Goal: Contribute content: Contribute content

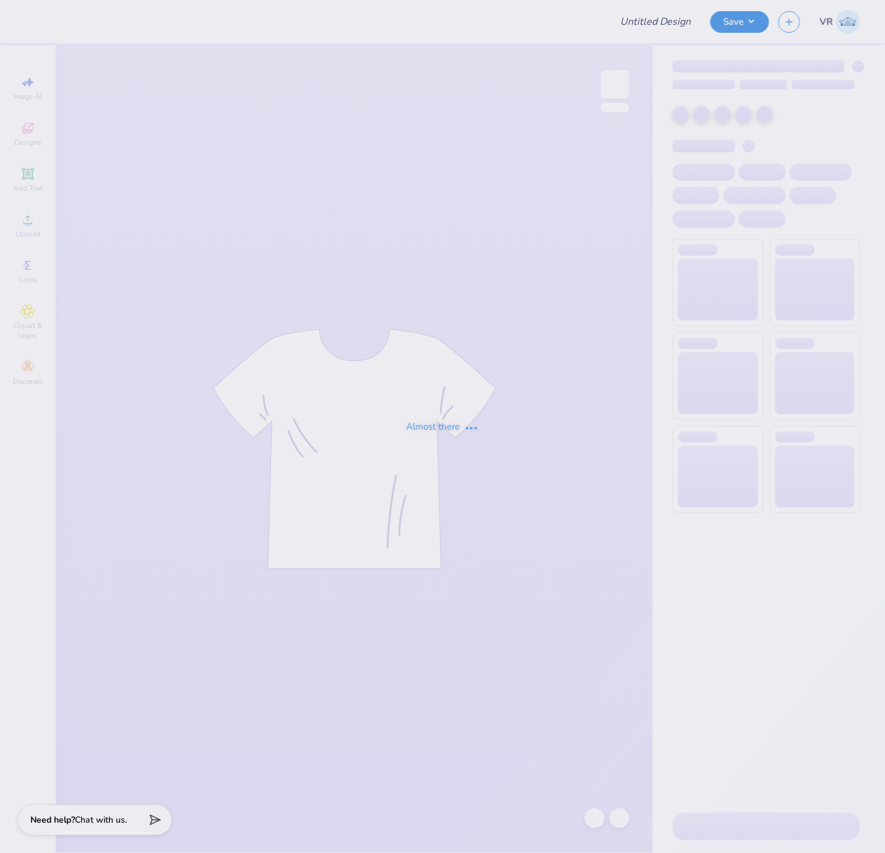
type input "Environmental Engineering Club T-shirt!"
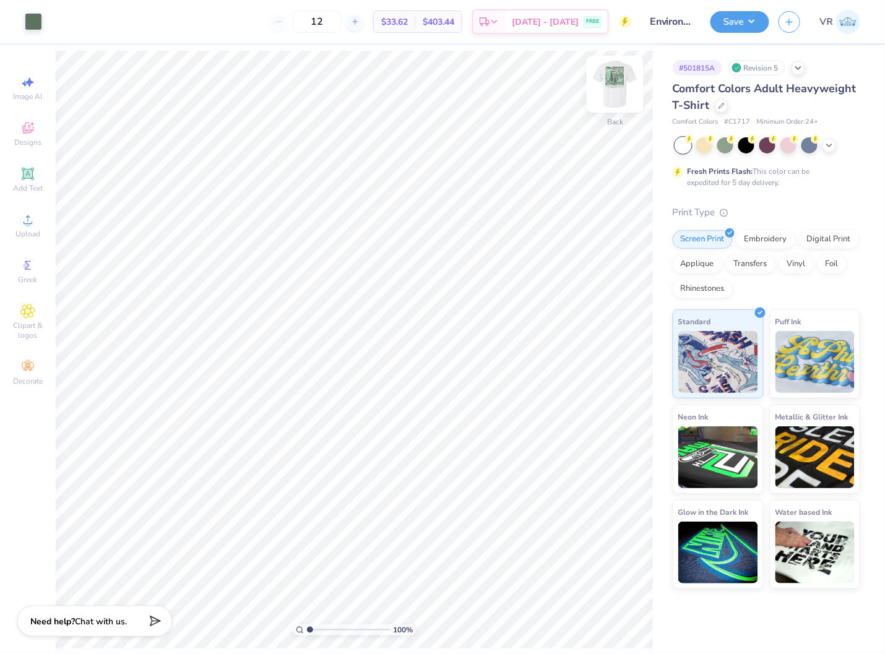
click at [619, 90] on img at bounding box center [615, 84] width 50 height 50
click at [33, 213] on icon at bounding box center [27, 219] width 15 height 15
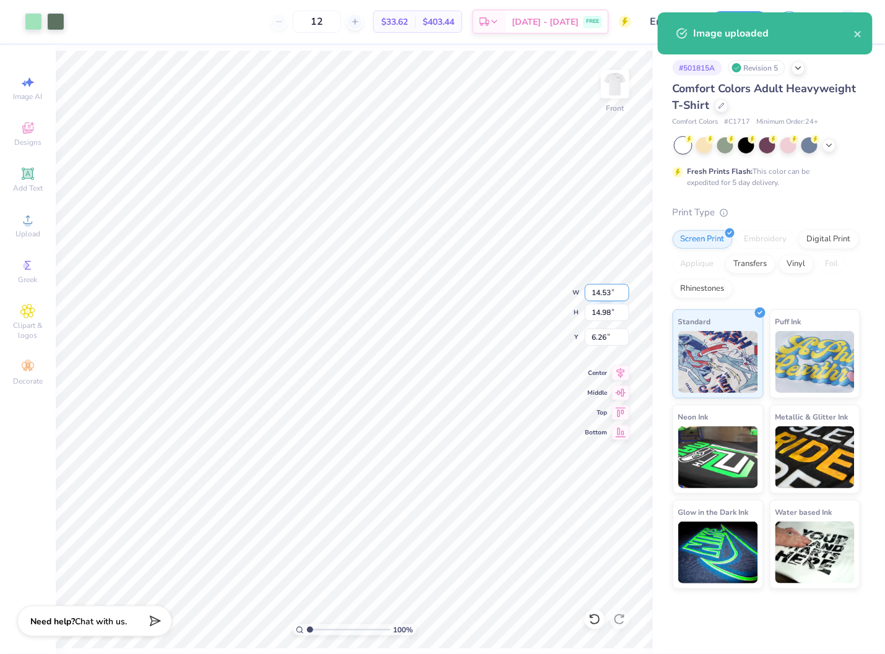
click at [597, 295] on input "14.53" at bounding box center [607, 292] width 45 height 17
type input "11.40"
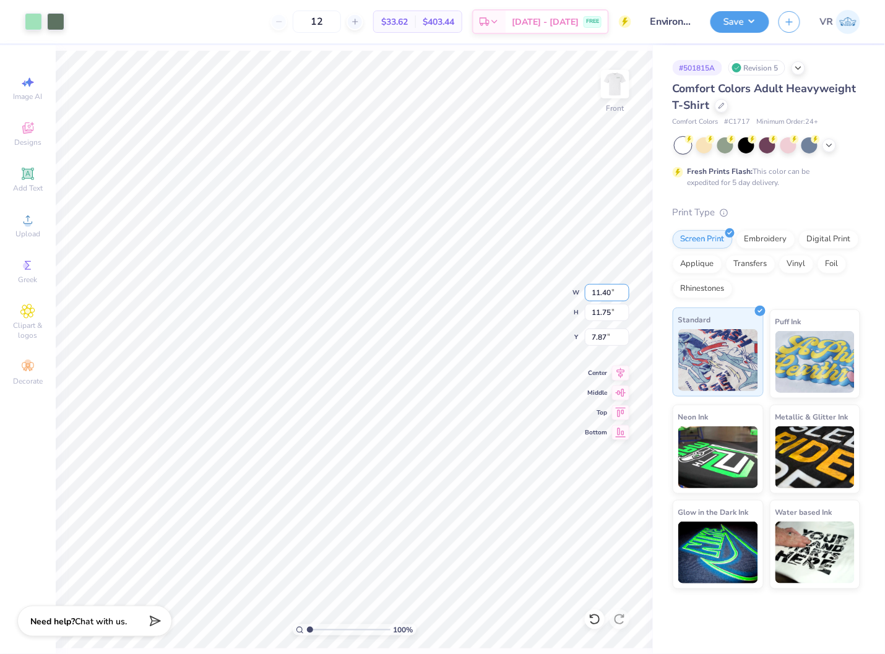
type input "11.75"
click at [613, 335] on input "7.87" at bounding box center [607, 337] width 45 height 17
type input "3.00"
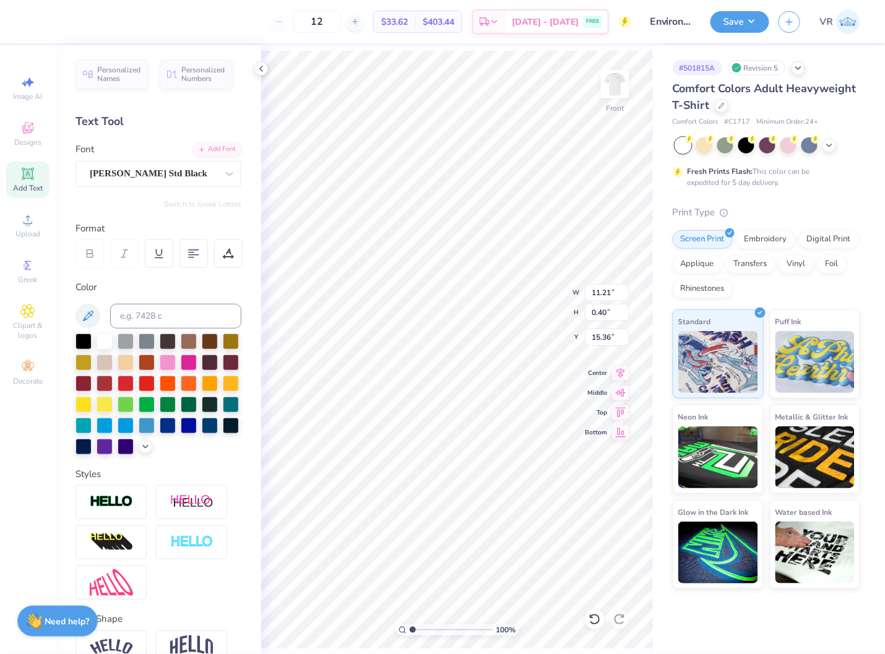
type input "0.98"
type input "14.77"
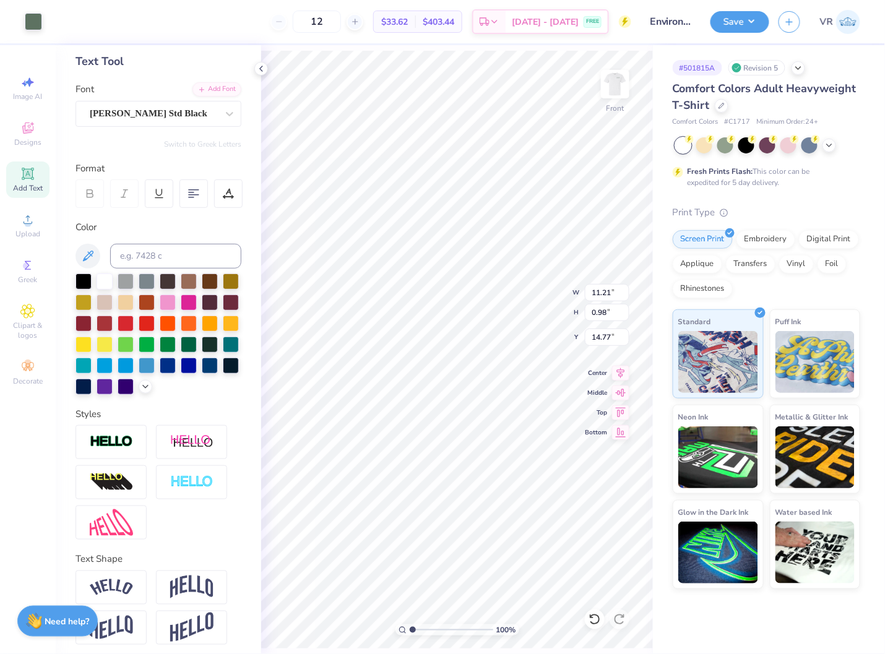
scroll to position [87, 0]
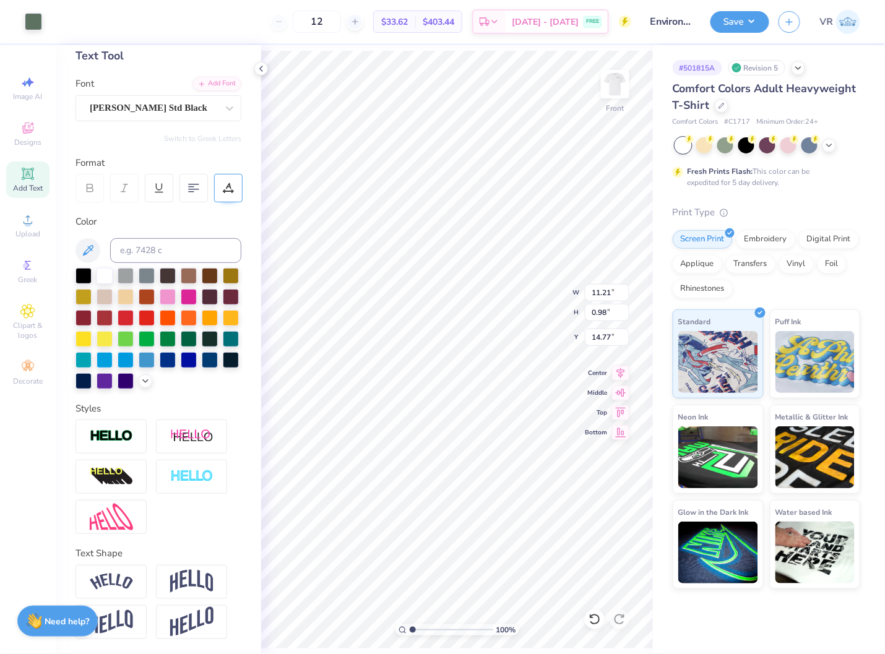
click at [229, 183] on icon at bounding box center [228, 188] width 11 height 11
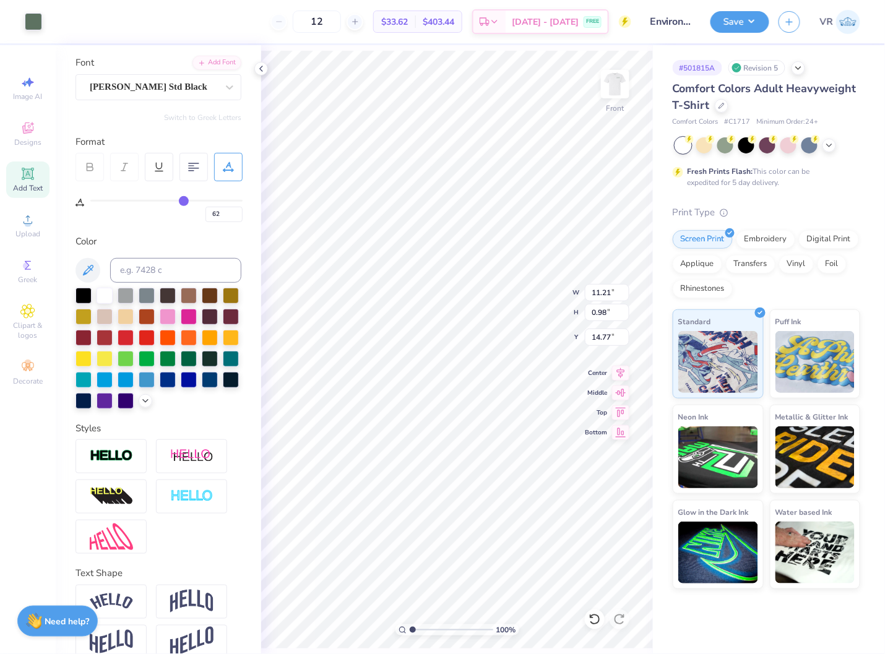
type input "59"
type input "58"
type input "57"
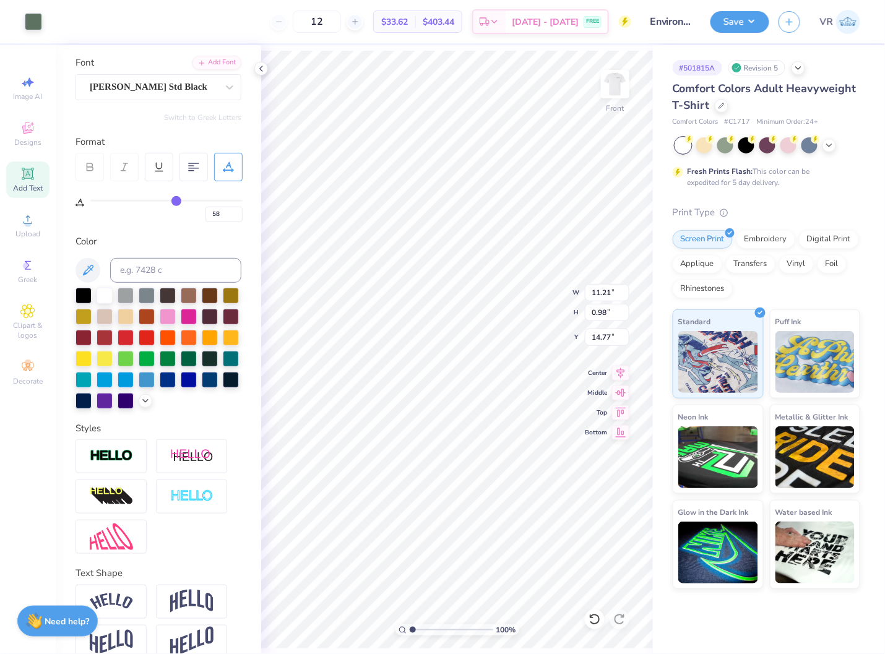
type input "57"
type input "56"
type input "55"
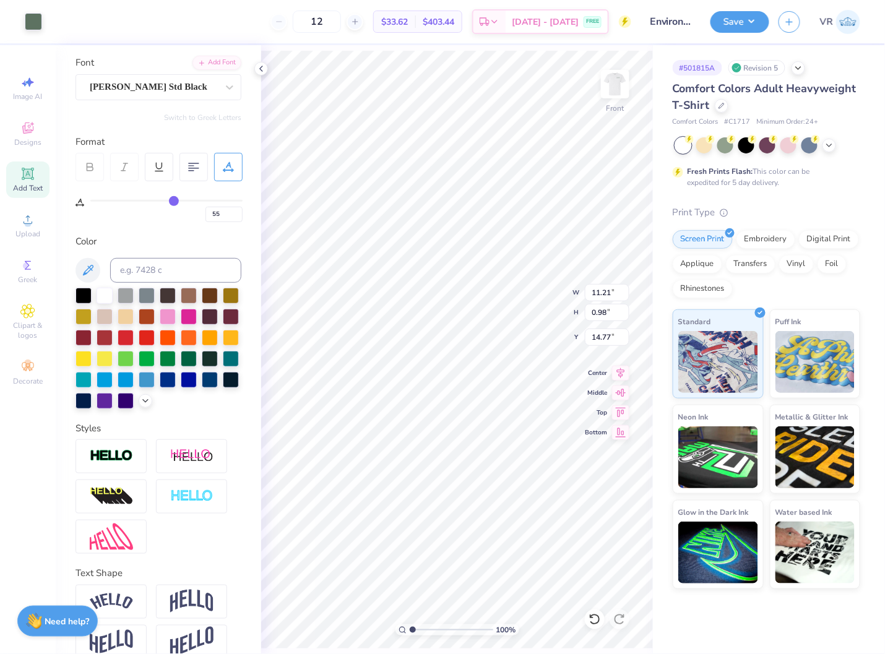
type input "54"
type input "53"
type input "52"
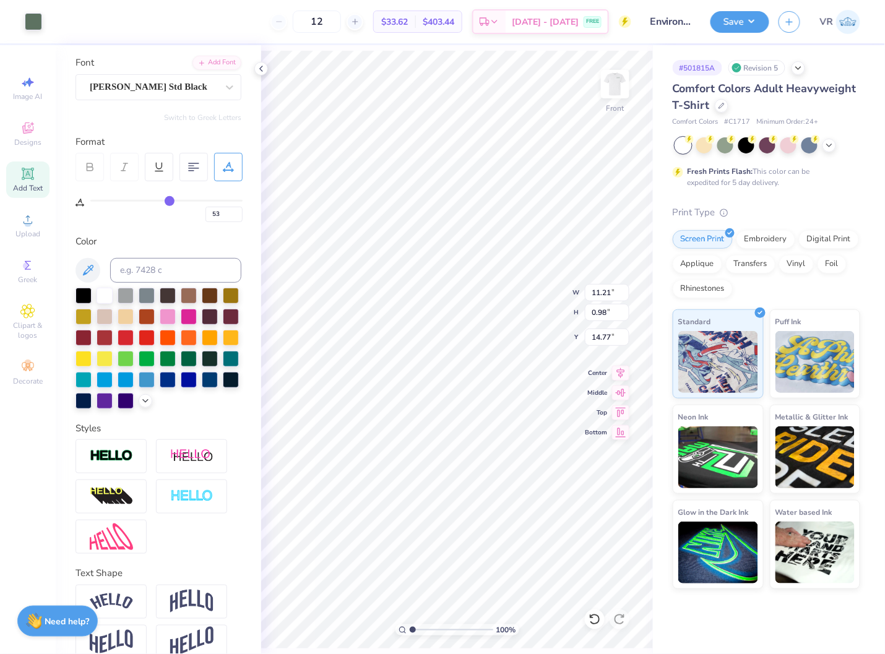
type input "52"
type input "51"
type input "50"
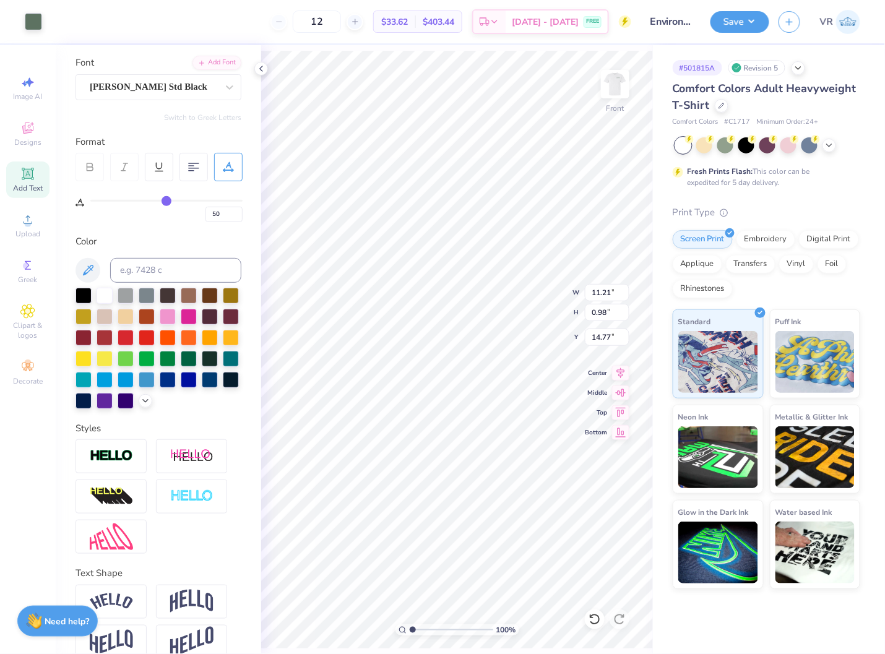
type input "49"
type input "48"
type input "47"
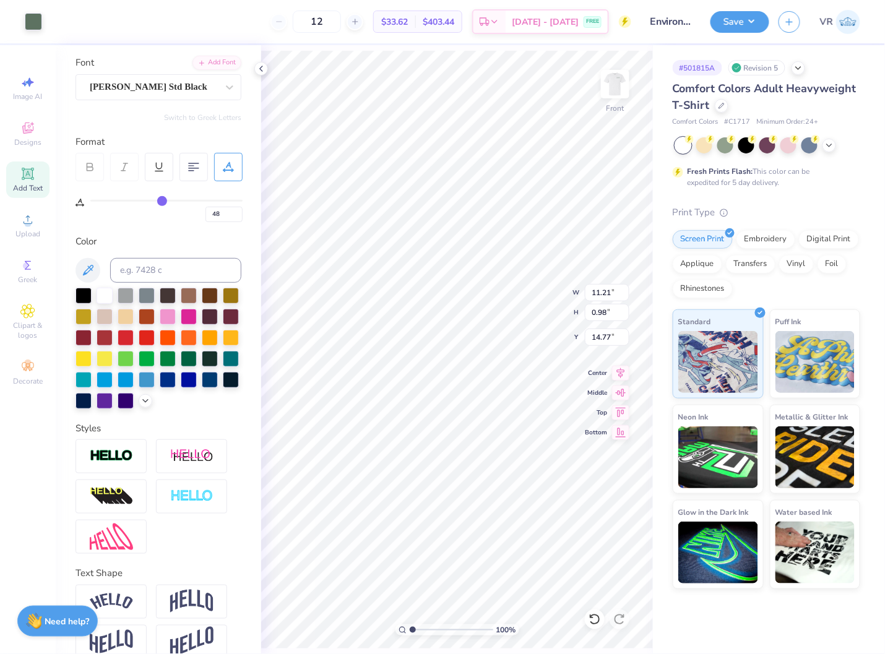
type input "47"
type input "46"
type input "45"
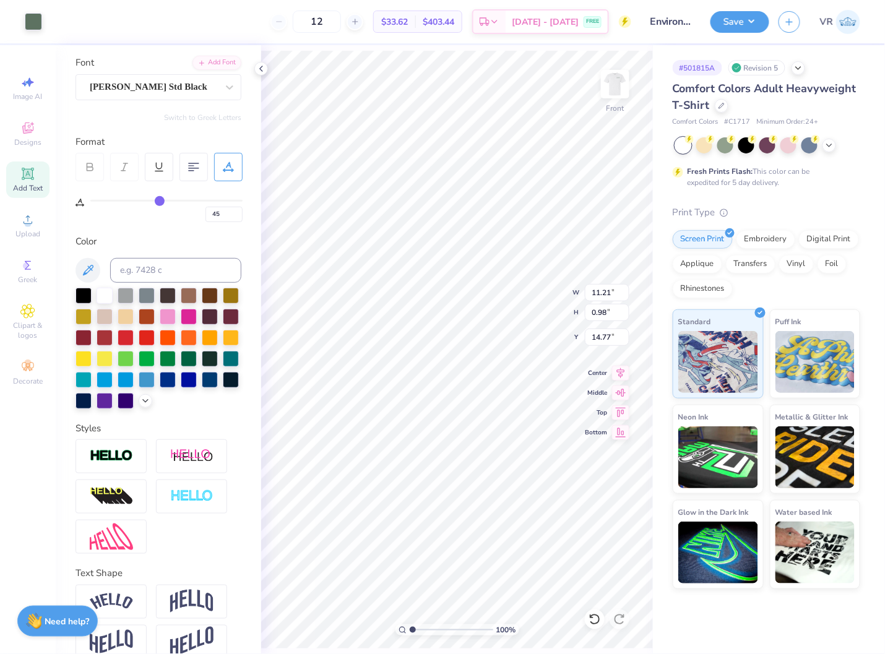
type input "44"
type input "43"
type input "42"
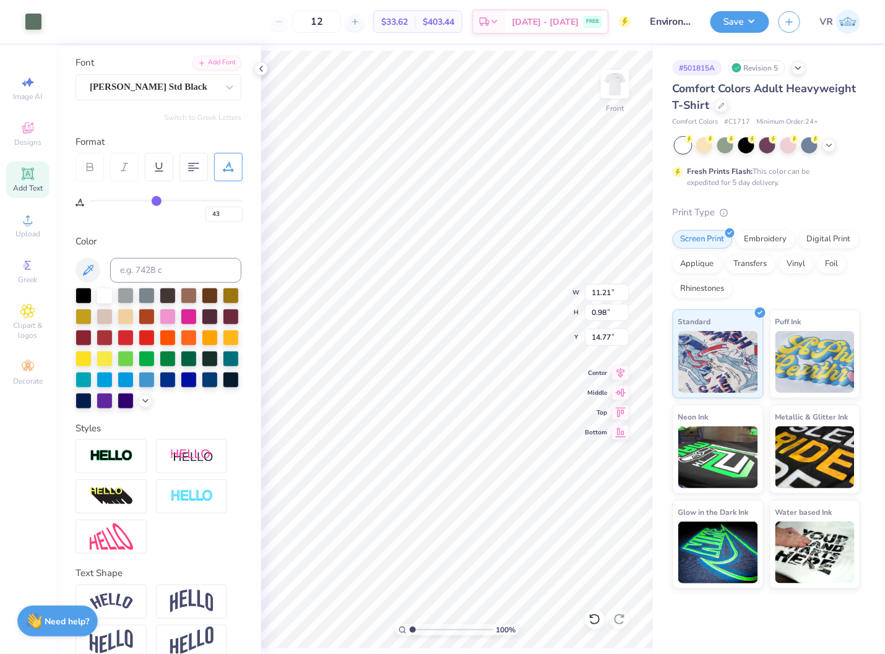
type input "42"
type input "41"
type input "40"
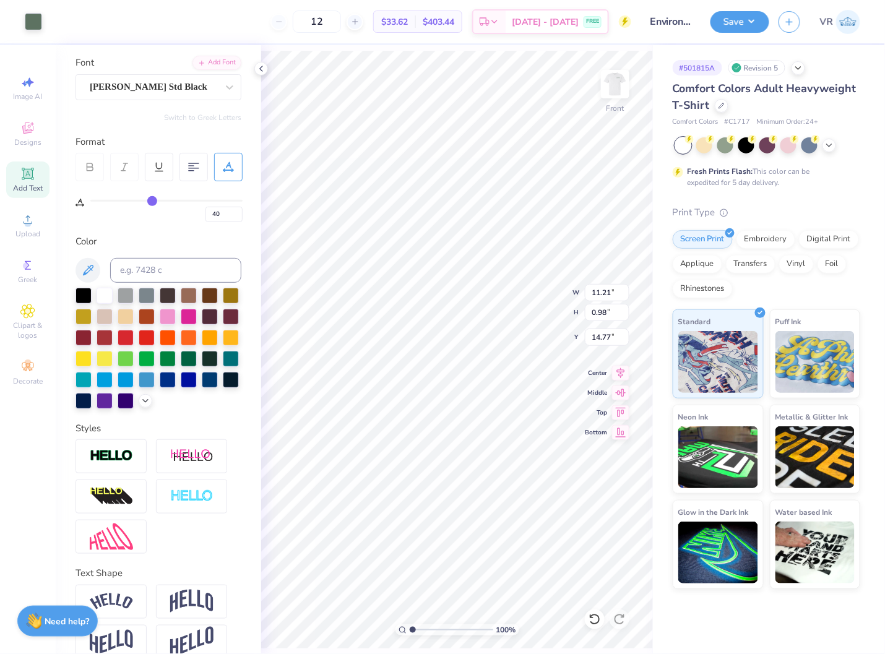
type input "39"
type input "37"
type input "36"
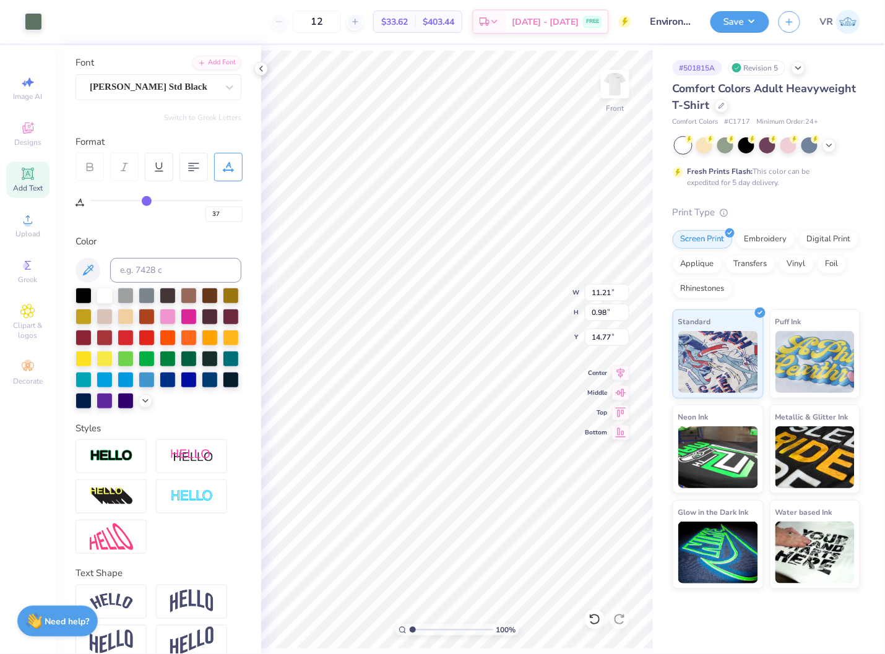
type input "36"
type input "35"
type input "34"
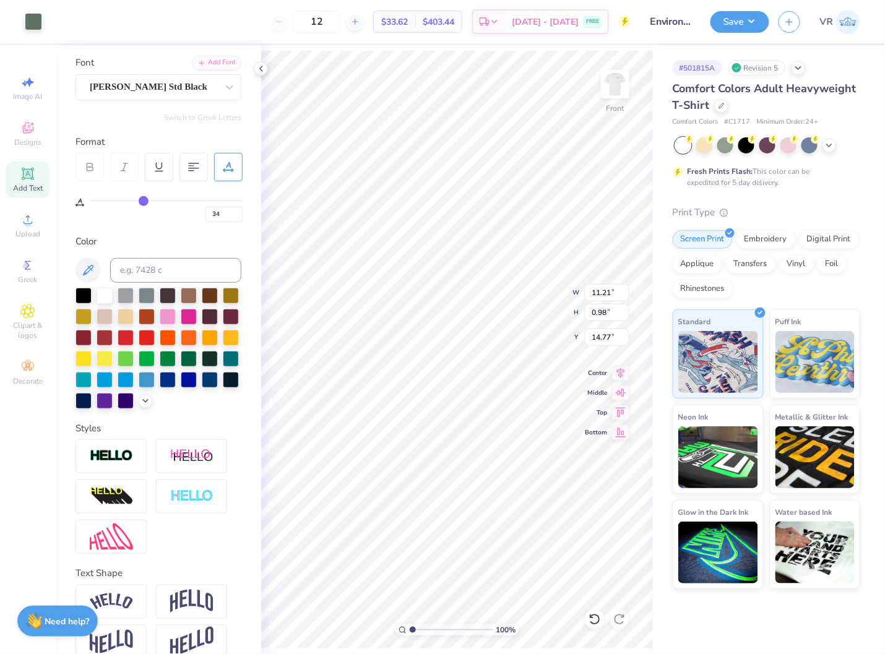
drag, startPoint x: 181, startPoint y: 202, endPoint x: 144, endPoint y: 209, distance: 37.9
type input "34"
click at [144, 202] on input "range" at bounding box center [166, 201] width 152 height 2
type input "11.19"
type input "1.54"
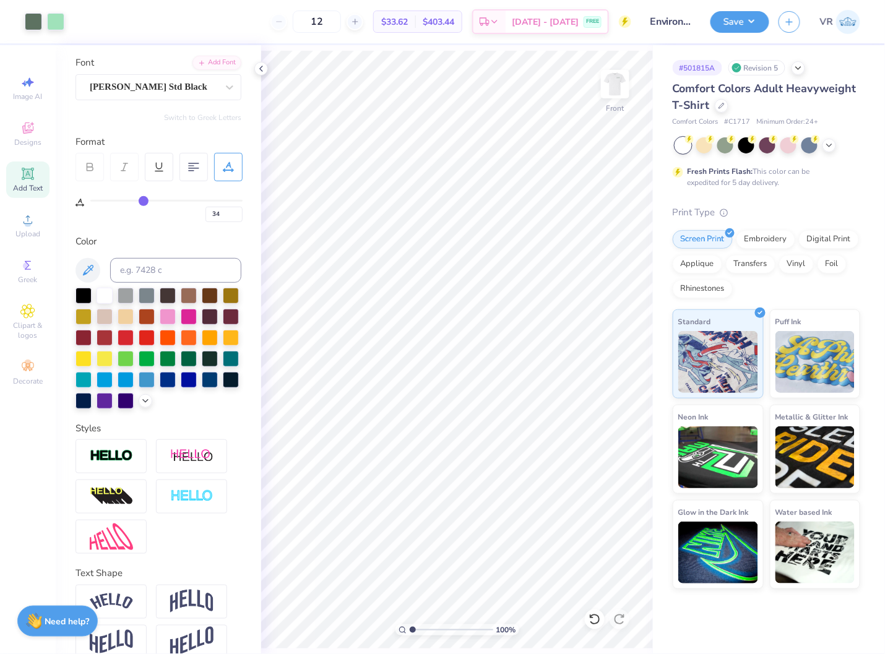
type input "90"
type input "89"
type input "88"
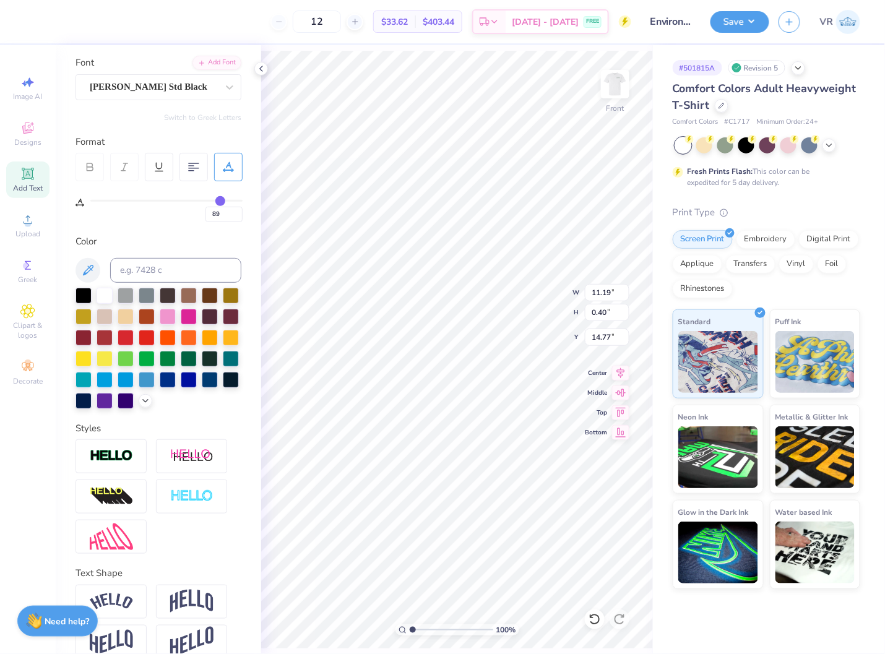
type input "88"
type input "87"
type input "86"
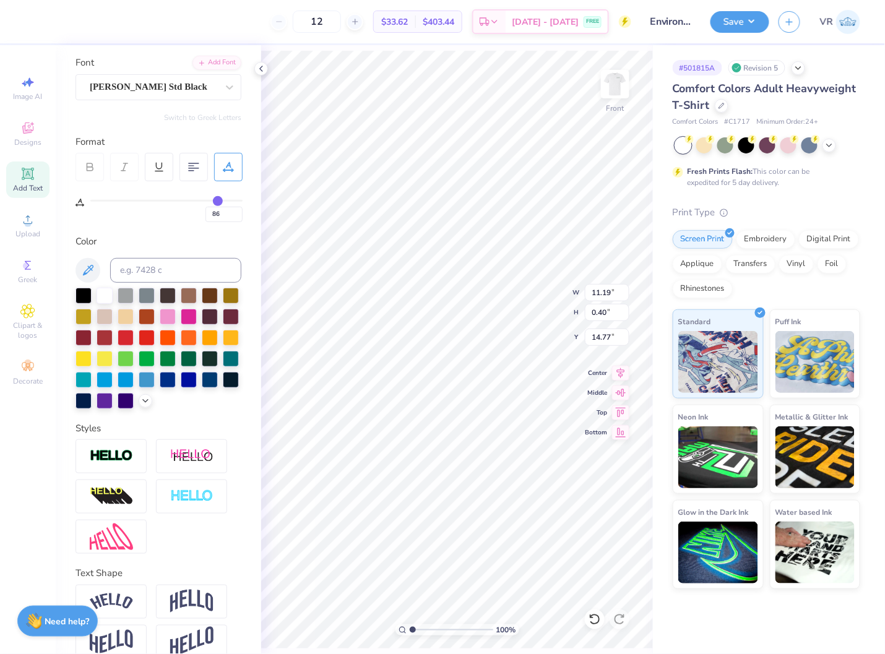
type input "85"
type input "84"
type input "83"
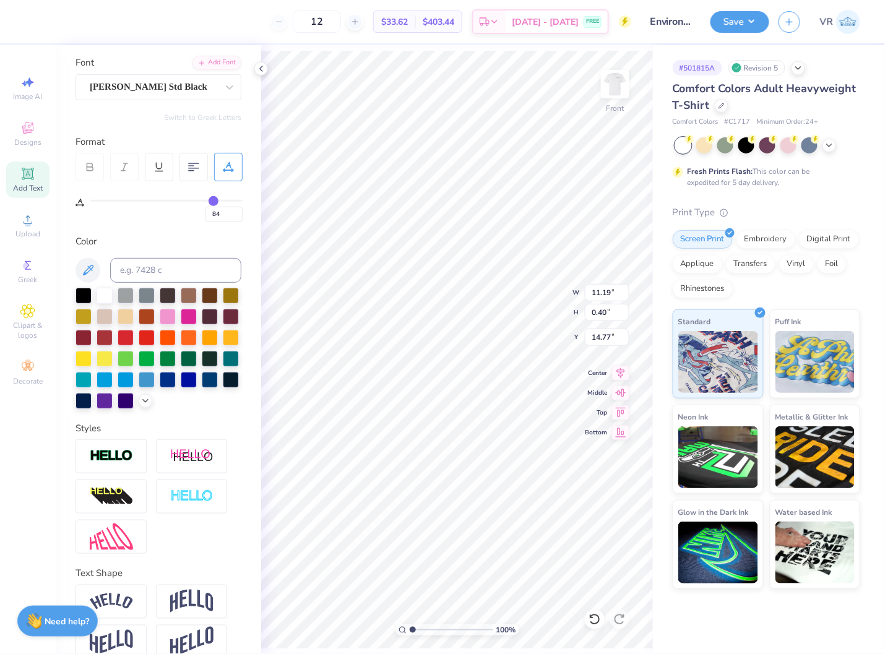
type input "83"
type input "82"
type input "81"
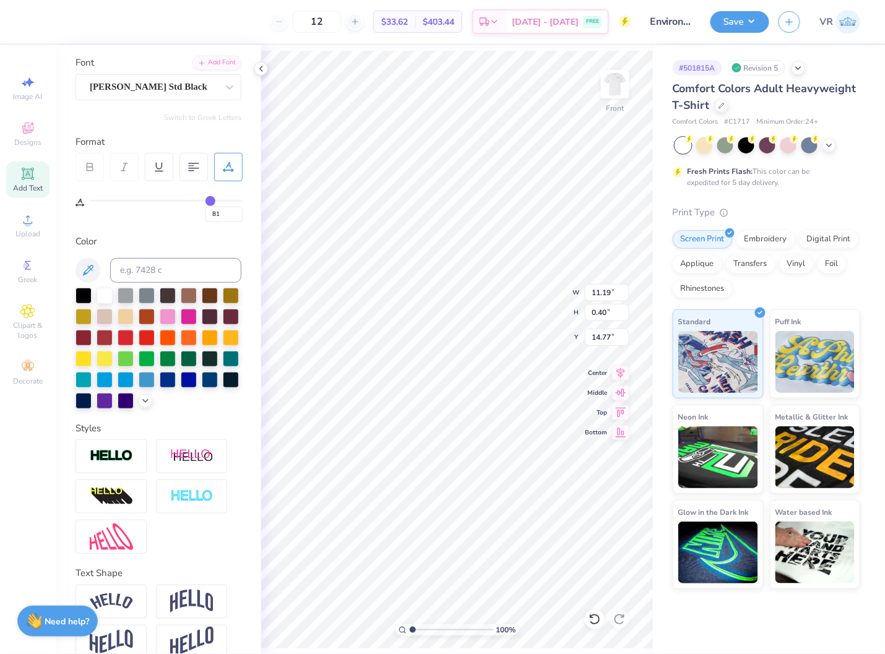
type input "80"
type input "79"
type input "77"
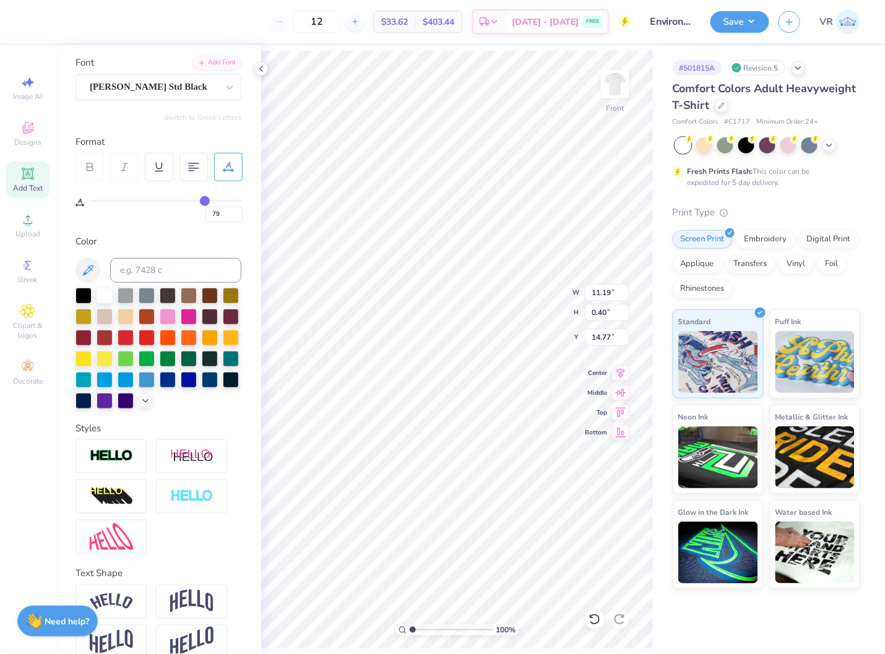
type input "77"
type input "76"
type input "74"
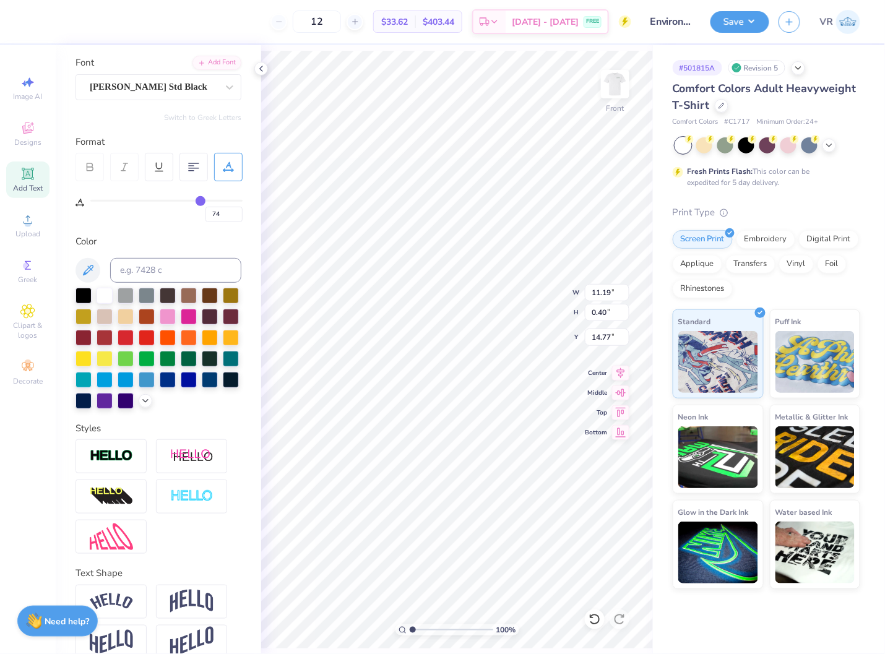
type input "73"
type input "72"
type input "71"
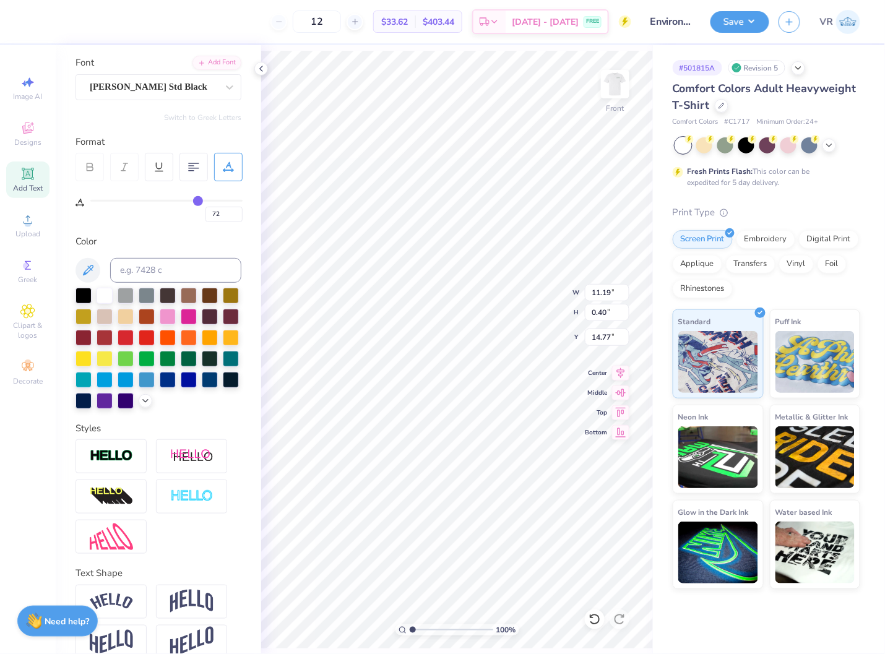
type input "71"
type input "70"
type input "69"
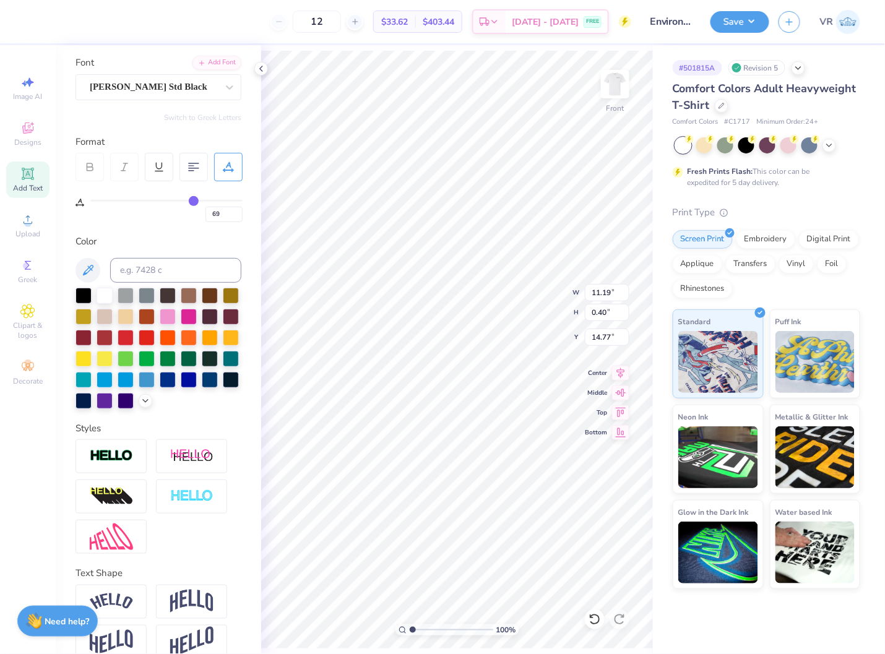
type input "68"
type input "67"
type input "66"
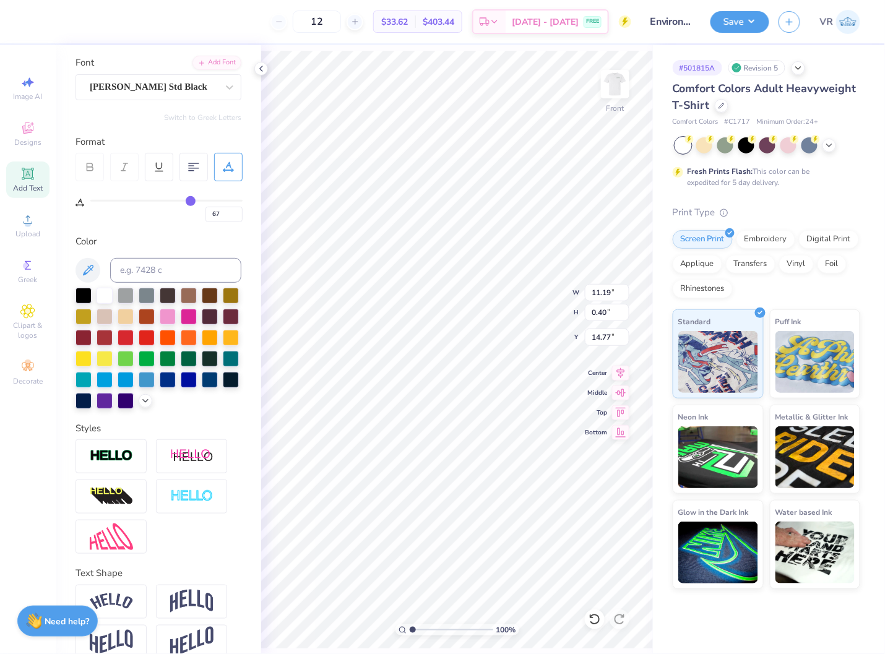
type input "66"
type input "65"
type input "64"
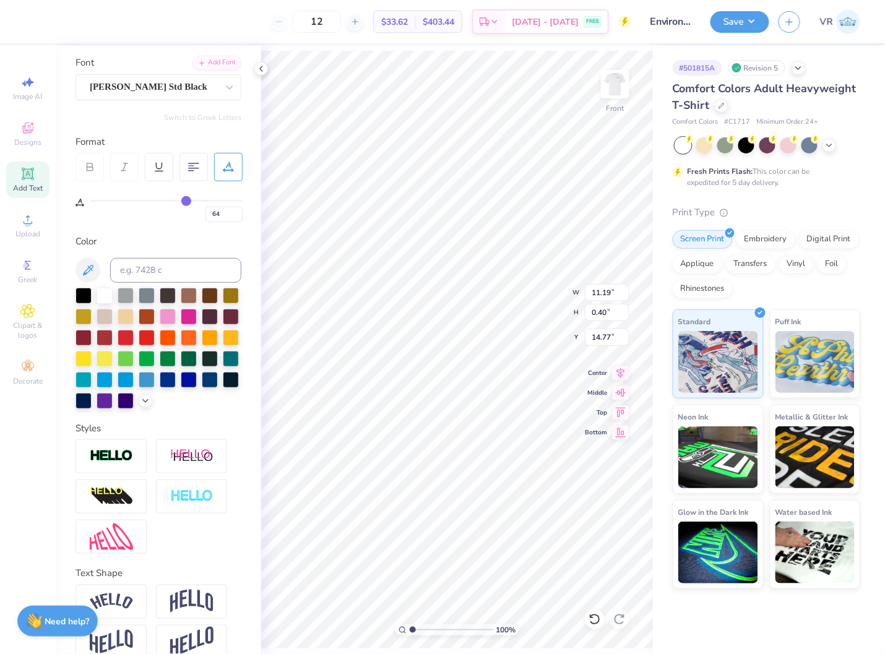
type input "63"
type input "62"
type input "61"
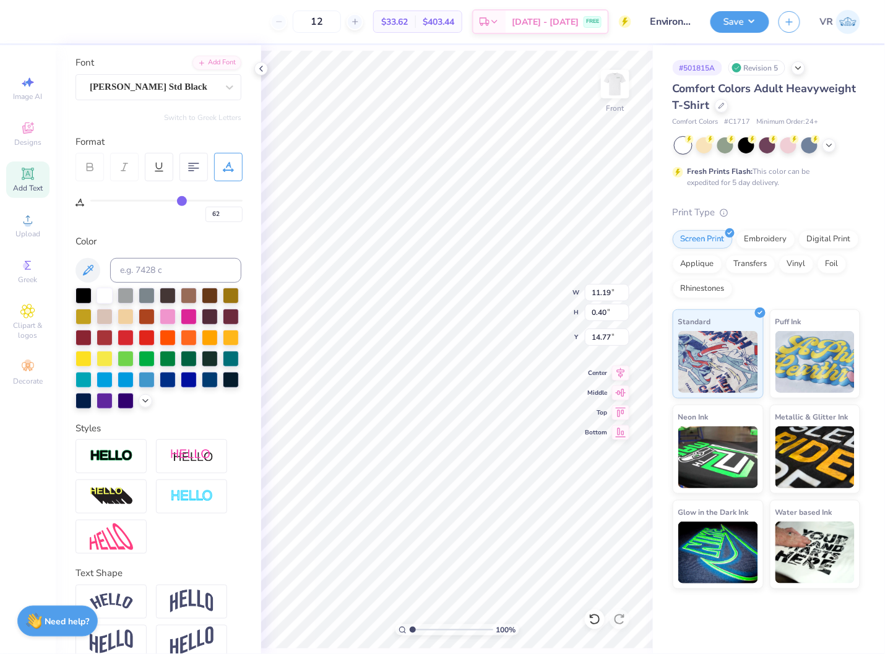
type input "61"
type input "59"
type input "58"
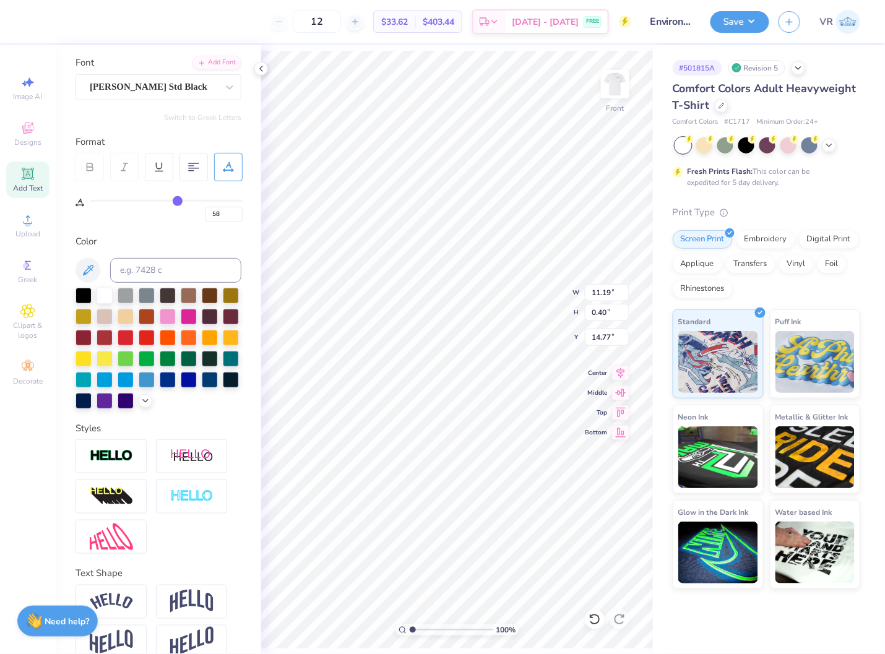
type input "57"
type input "56"
type input "55"
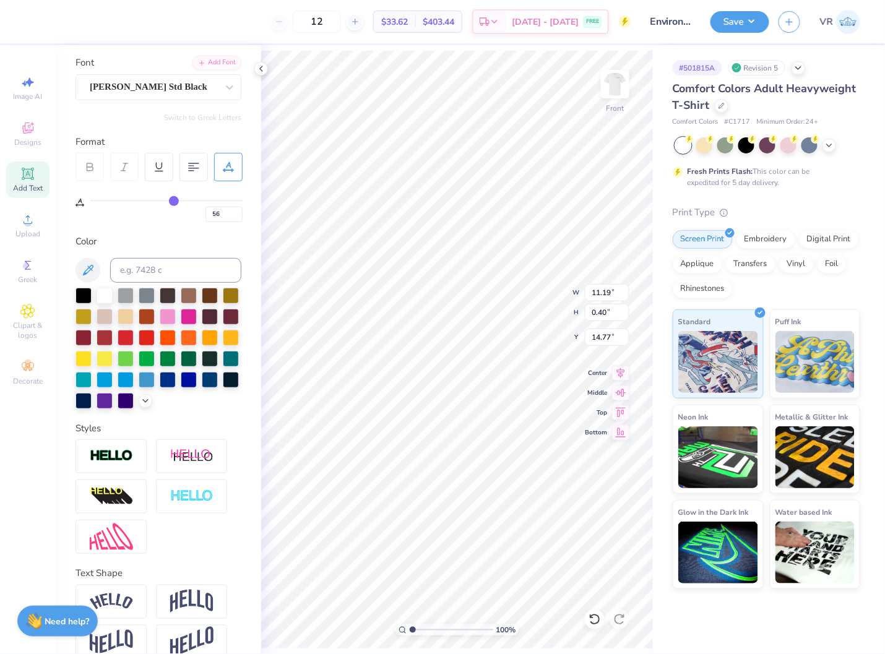
type input "55"
type input "54"
type input "53"
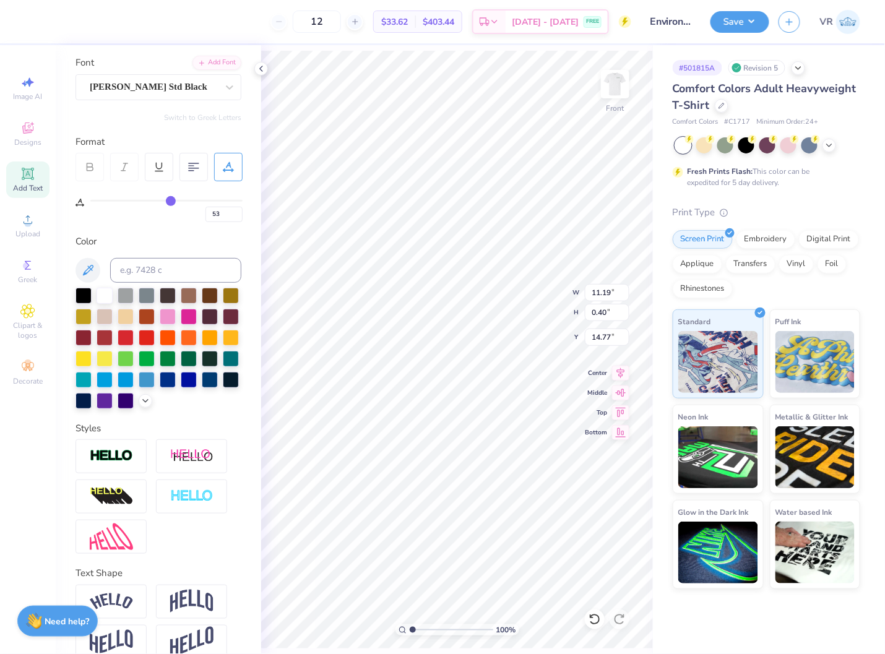
drag, startPoint x: 223, startPoint y: 202, endPoint x: 171, endPoint y: 201, distance: 52.0
type input "53"
click at [171, 201] on input "range" at bounding box center [166, 201] width 152 height 2
type input "8.81"
drag, startPoint x: 221, startPoint y: 212, endPoint x: 127, endPoint y: 191, distance: 95.8
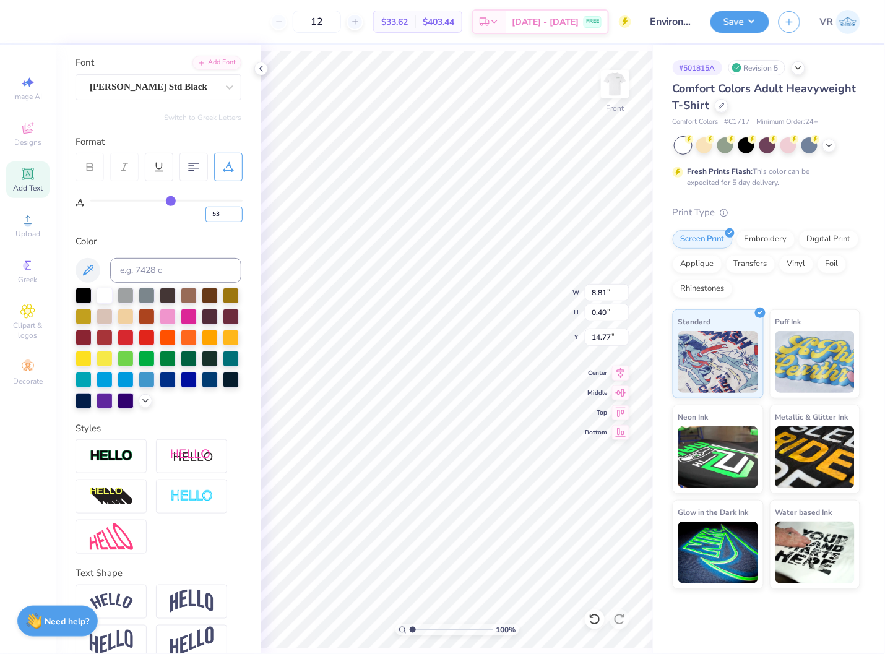
click at [134, 201] on div "53" at bounding box center [166, 211] width 152 height 22
type input "0"
type input "5.41"
type input "34"
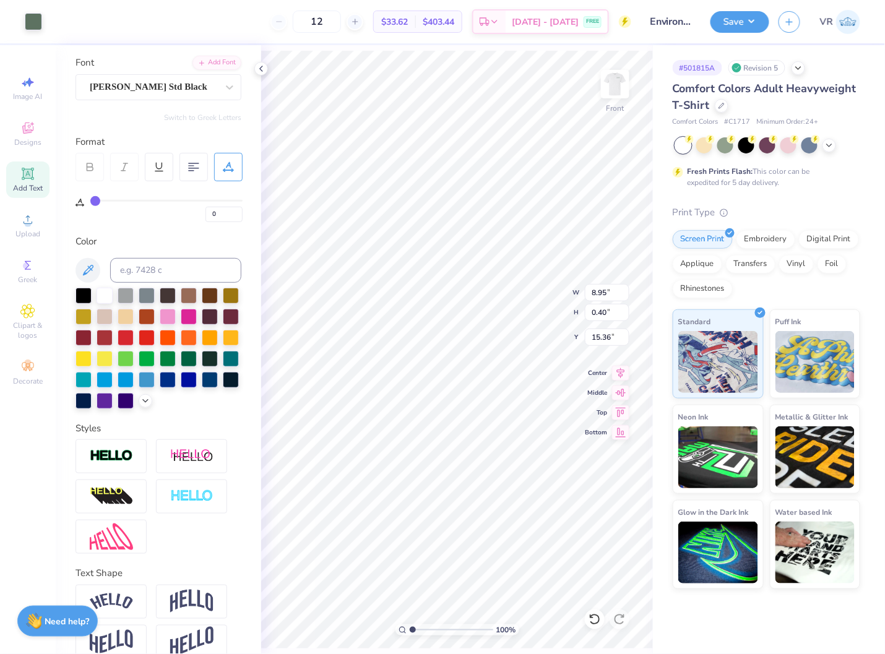
type input "34"
type input "30"
type input "29"
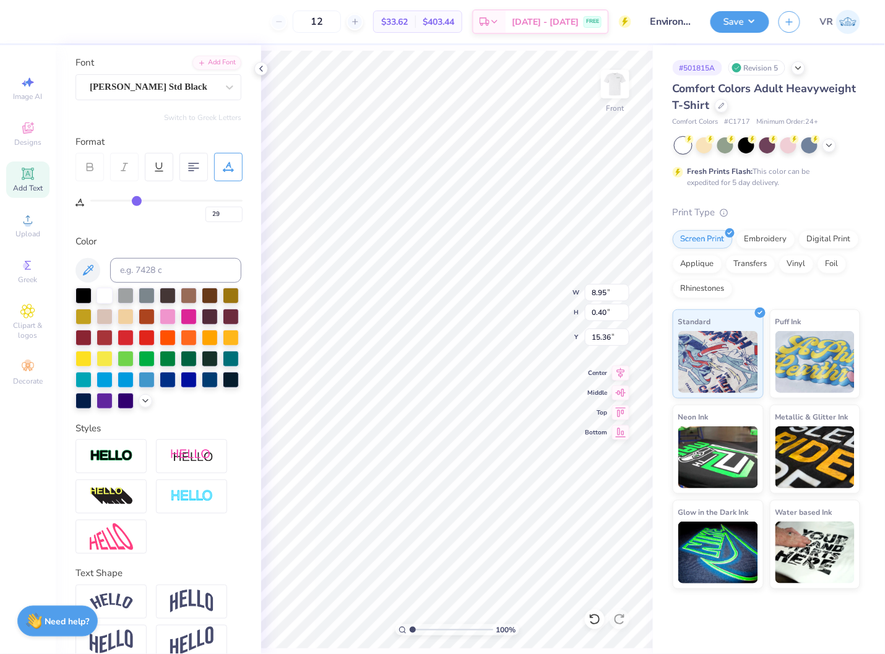
type input "28"
type input "25"
type input "23"
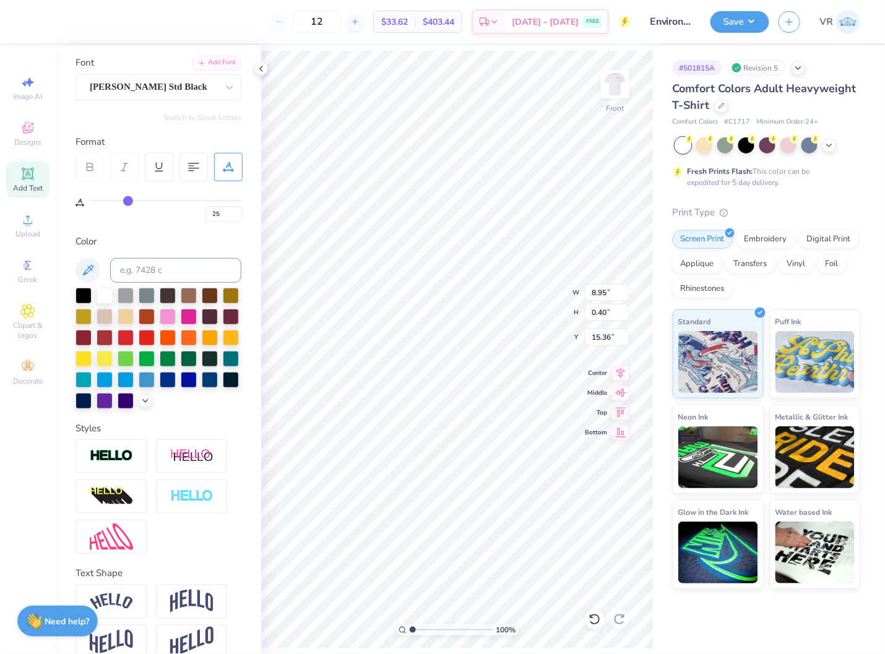
type input "23"
type input "22"
type input "21"
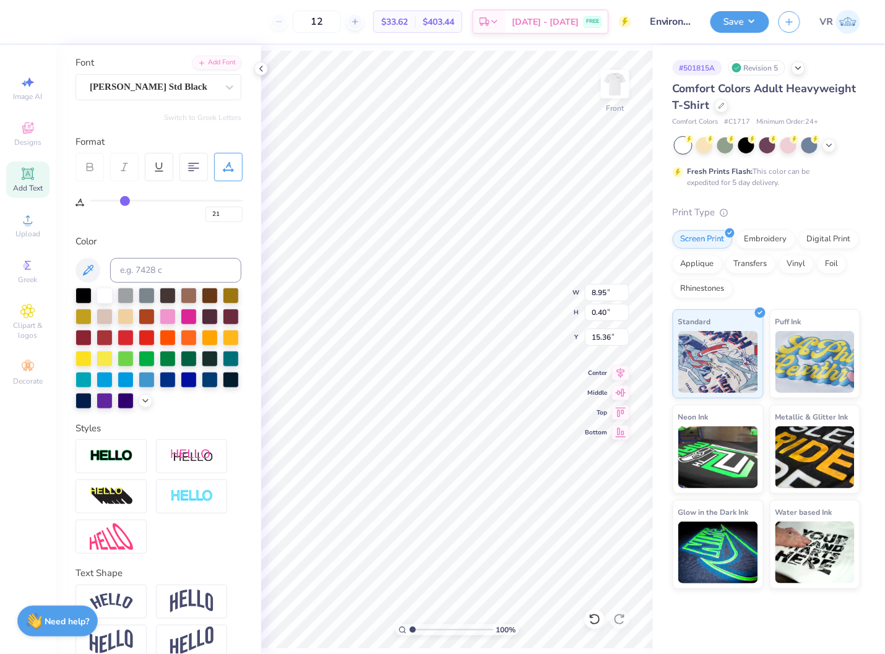
type input "19"
type input "17"
type input "16"
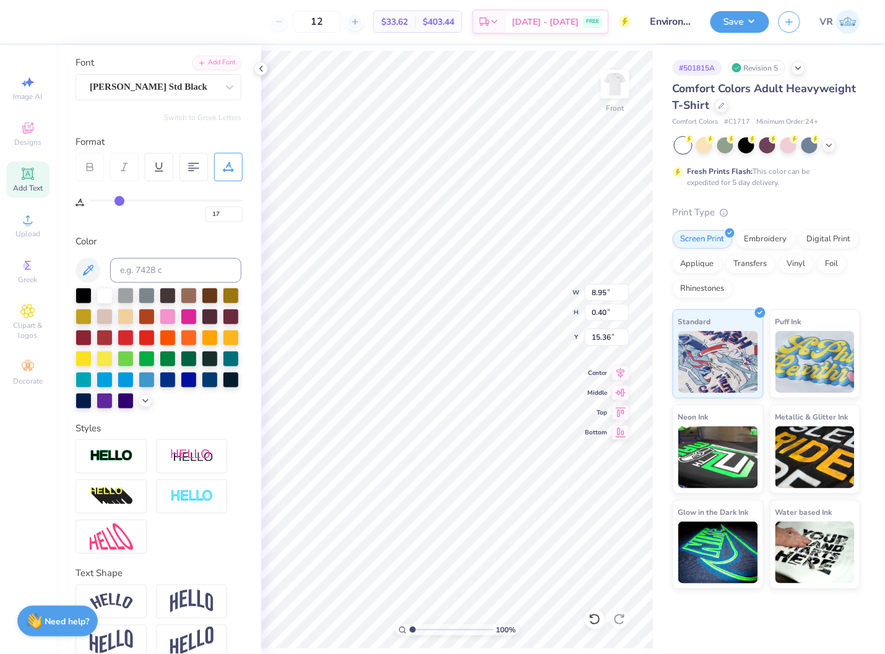
type input "16"
type input "15"
type input "14"
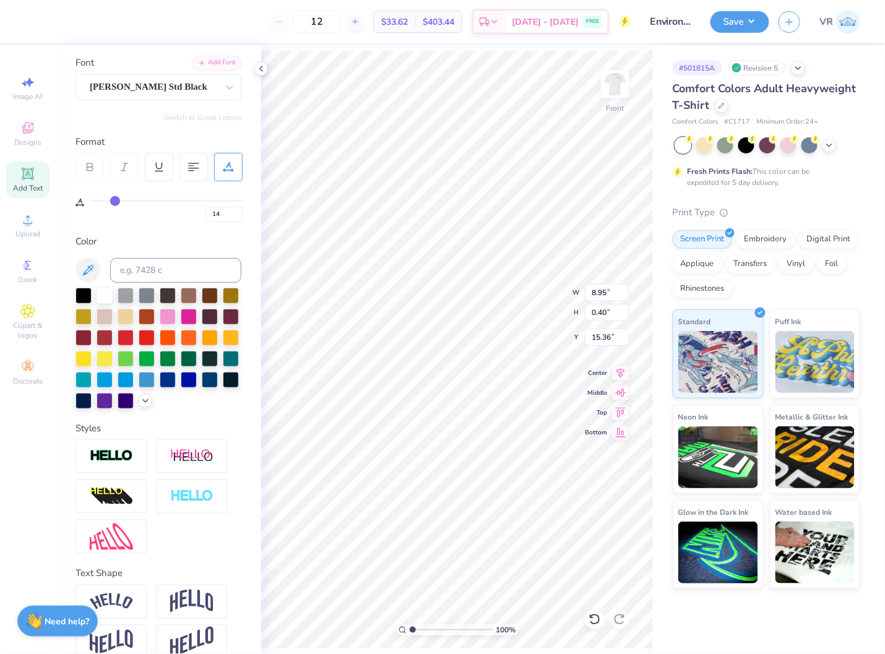
type input "13"
type input "12"
type input "11"
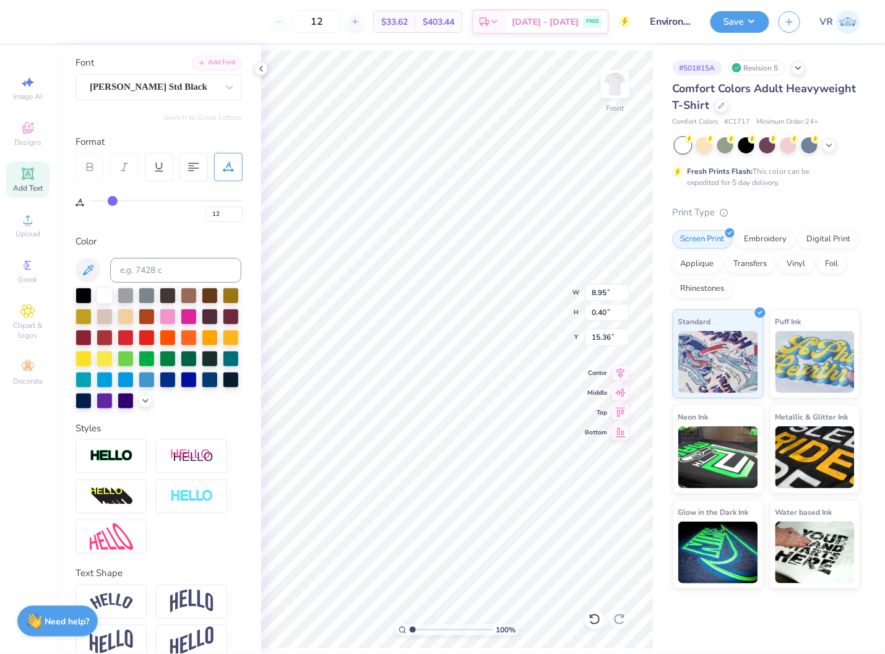
type input "11"
type input "10"
type input "9"
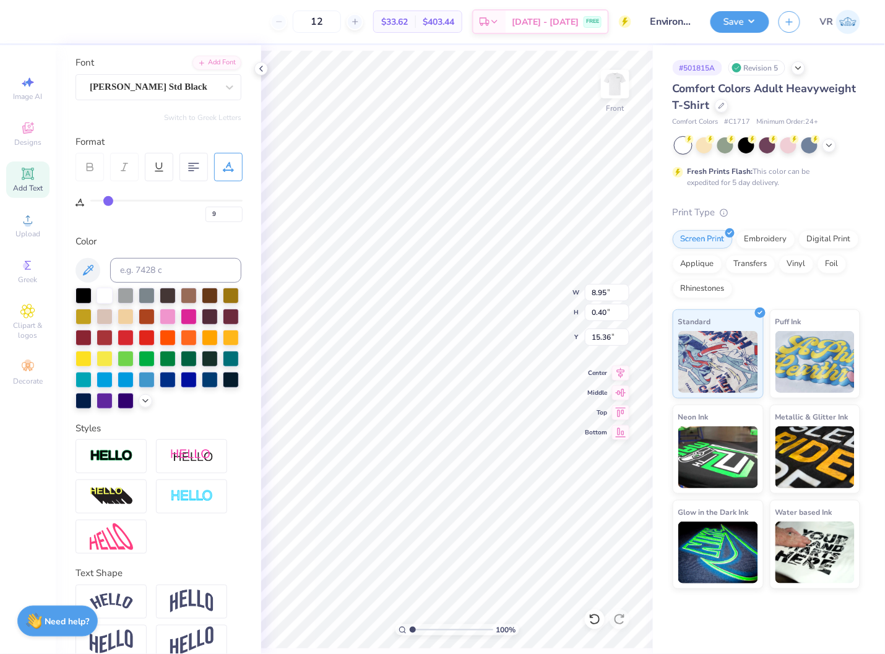
type input "8"
type input "7"
type input "6"
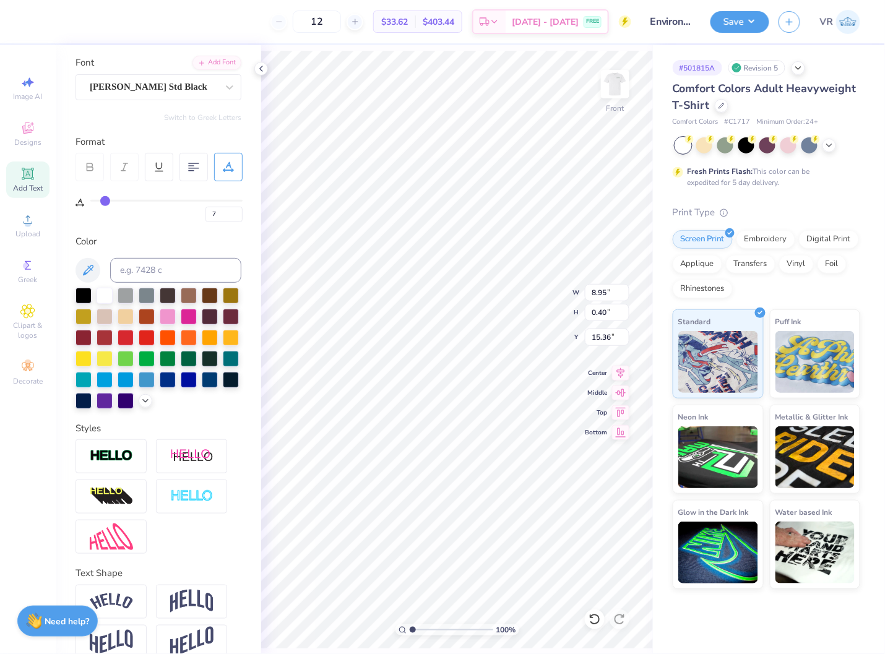
type input "6"
type input "5"
type input "4"
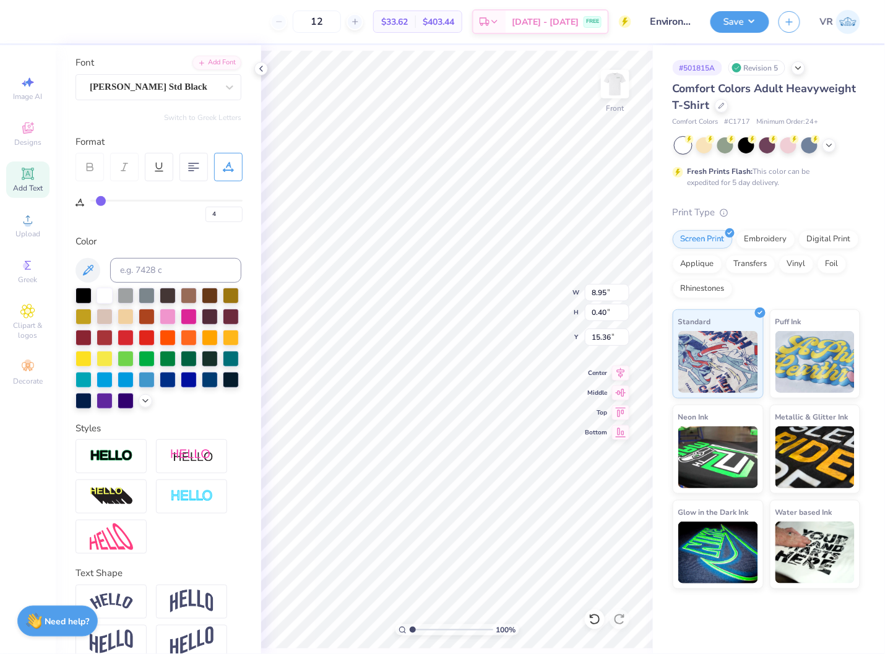
type input "3"
type input "2"
type input "1"
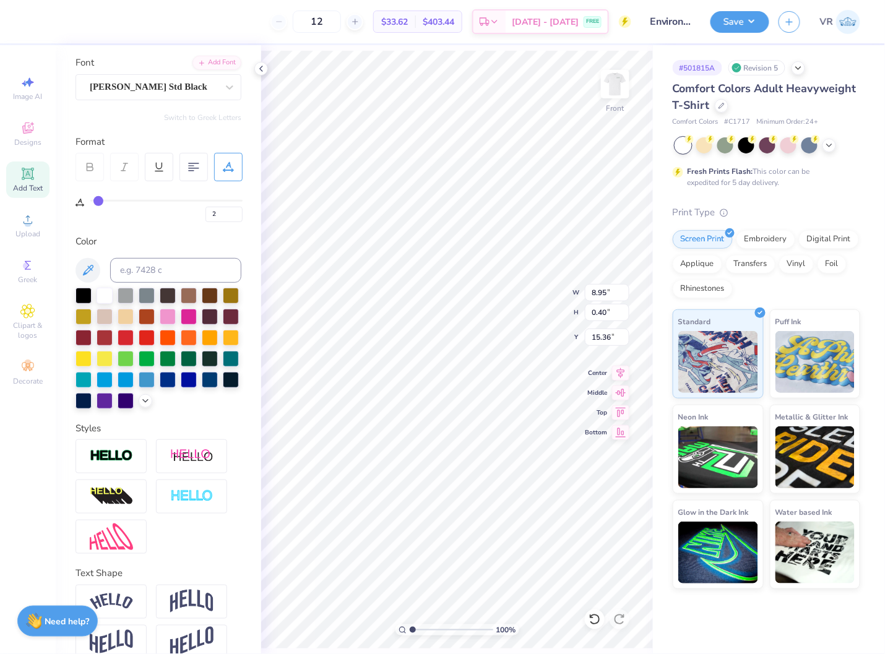
type input "1"
type input "0"
type input "1"
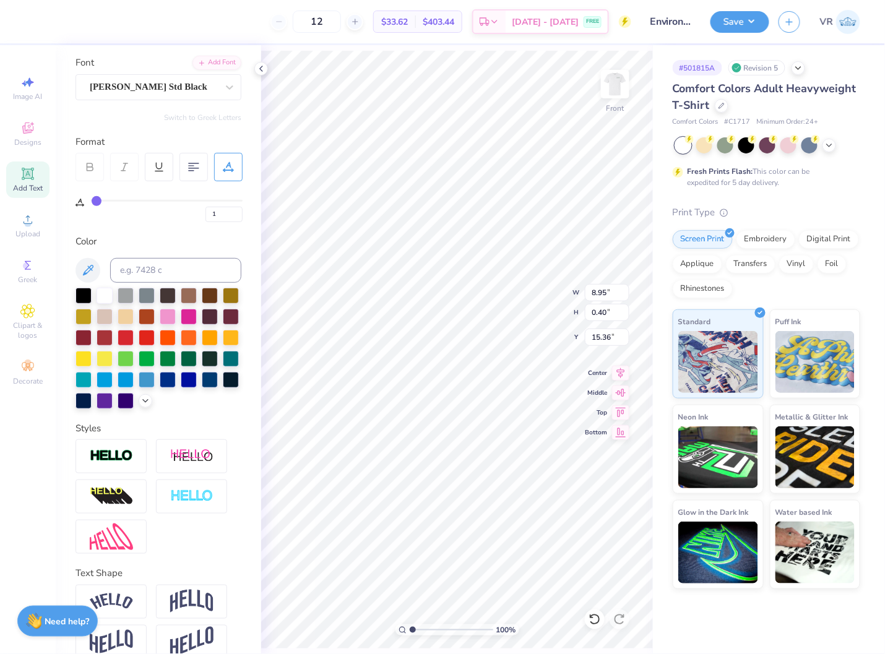
type input "2"
type input "3"
type input "4"
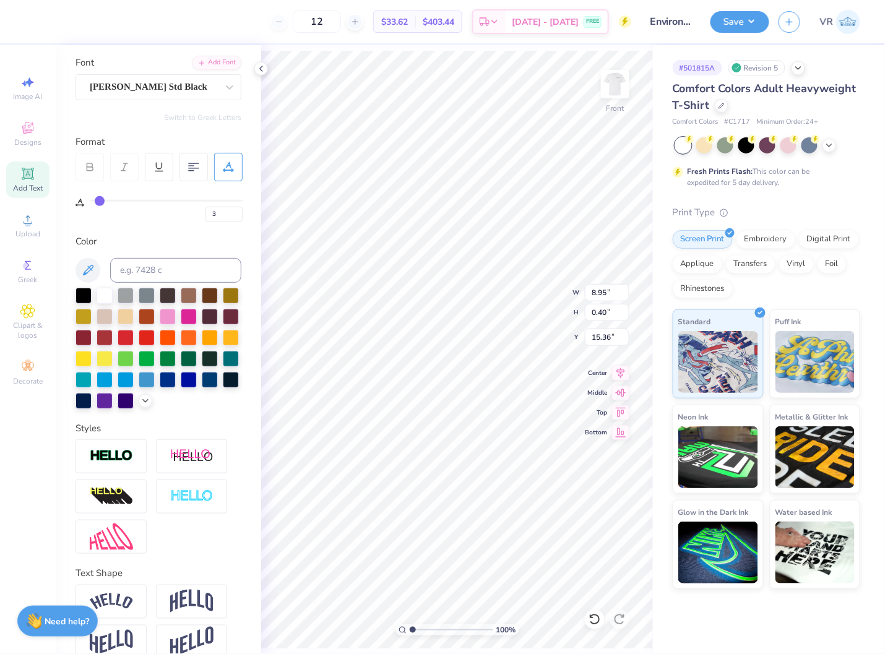
type input "4"
type input "5"
drag, startPoint x: 136, startPoint y: 201, endPoint x: 102, endPoint y: 206, distance: 34.4
type input "5"
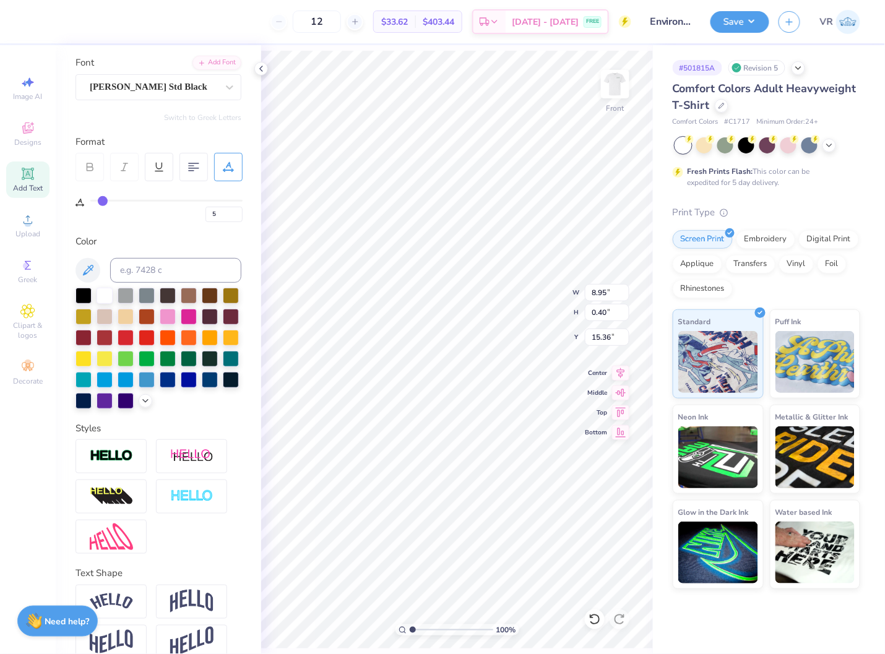
click at [102, 202] on input "range" at bounding box center [166, 201] width 152 height 2
click at [102, 206] on div "5" at bounding box center [166, 211] width 152 height 22
type input "6.60"
drag, startPoint x: 222, startPoint y: 209, endPoint x: 182, endPoint y: 209, distance: 39.6
click at [183, 209] on div "5" at bounding box center [166, 211] width 152 height 22
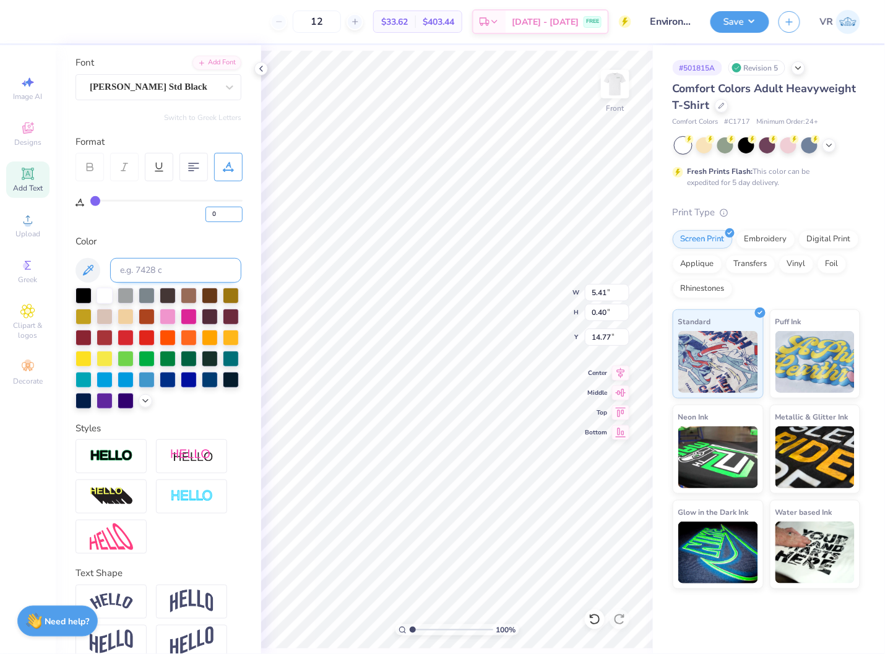
drag, startPoint x: 228, startPoint y: 218, endPoint x: 171, endPoint y: 269, distance: 76.3
click at [80, 221] on div "0" at bounding box center [158, 201] width 167 height 41
drag, startPoint x: 164, startPoint y: 199, endPoint x: 126, endPoint y: 199, distance: 37.8
click at [126, 200] on input "range" at bounding box center [166, 201] width 152 height 2
drag, startPoint x: 105, startPoint y: 198, endPoint x: 114, endPoint y: 197, distance: 8.8
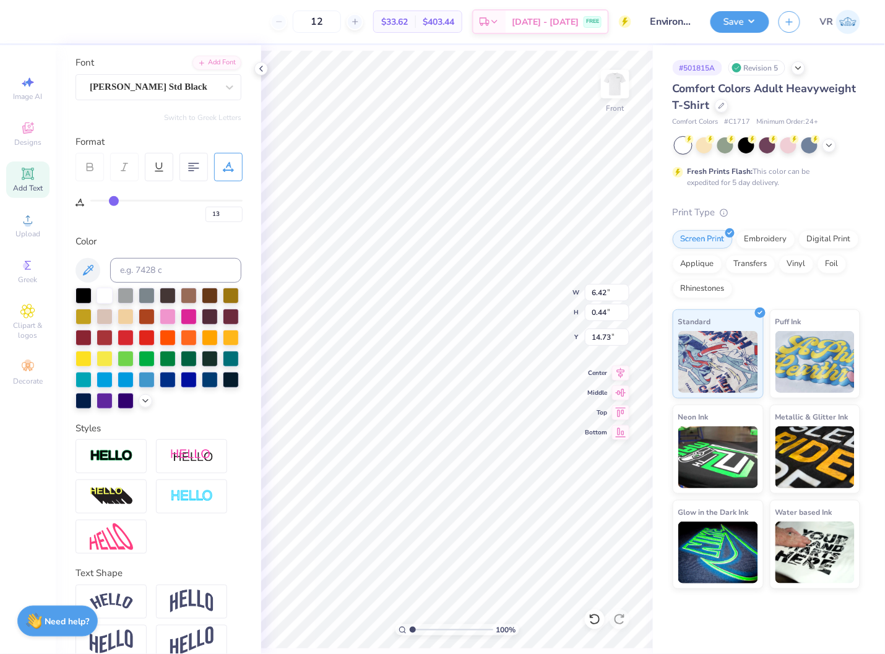
click at [114, 200] on input "range" at bounding box center [166, 201] width 152 height 2
drag, startPoint x: 222, startPoint y: 215, endPoint x: 194, endPoint y: 213, distance: 28.0
click at [176, 209] on div "13" at bounding box center [166, 211] width 152 height 22
click at [620, 286] on input "7.15" at bounding box center [607, 292] width 45 height 17
click at [605, 290] on input "7.08" at bounding box center [607, 292] width 45 height 17
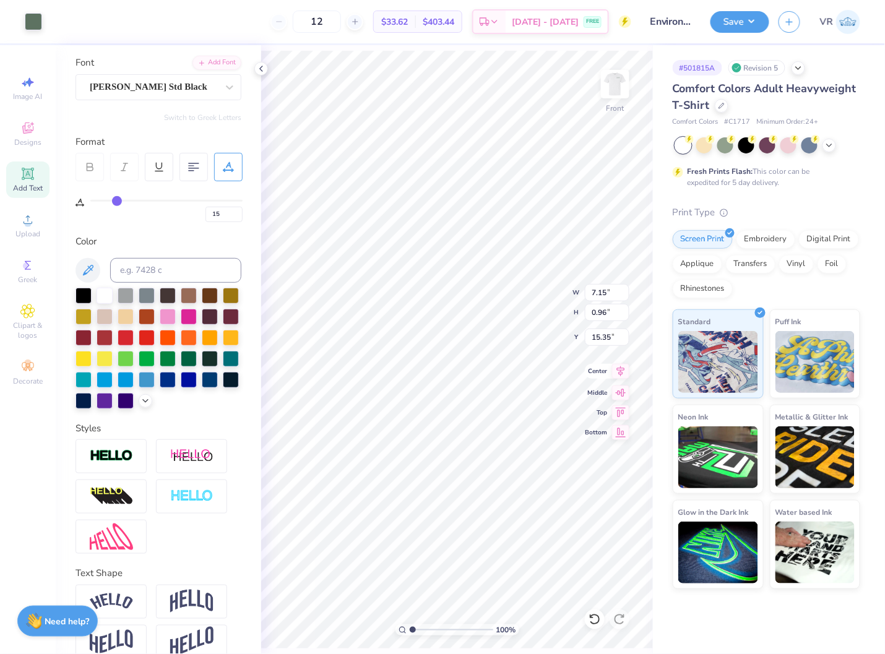
click at [621, 372] on icon at bounding box center [621, 371] width 8 height 11
click at [485, 418] on li "Group" at bounding box center [479, 422] width 97 height 24
click at [595, 284] on input "11.40" at bounding box center [607, 292] width 45 height 17
click at [522, 540] on li "Ungroup" at bounding box center [533, 539] width 97 height 24
drag, startPoint x: 223, startPoint y: 210, endPoint x: 191, endPoint y: 204, distance: 32.8
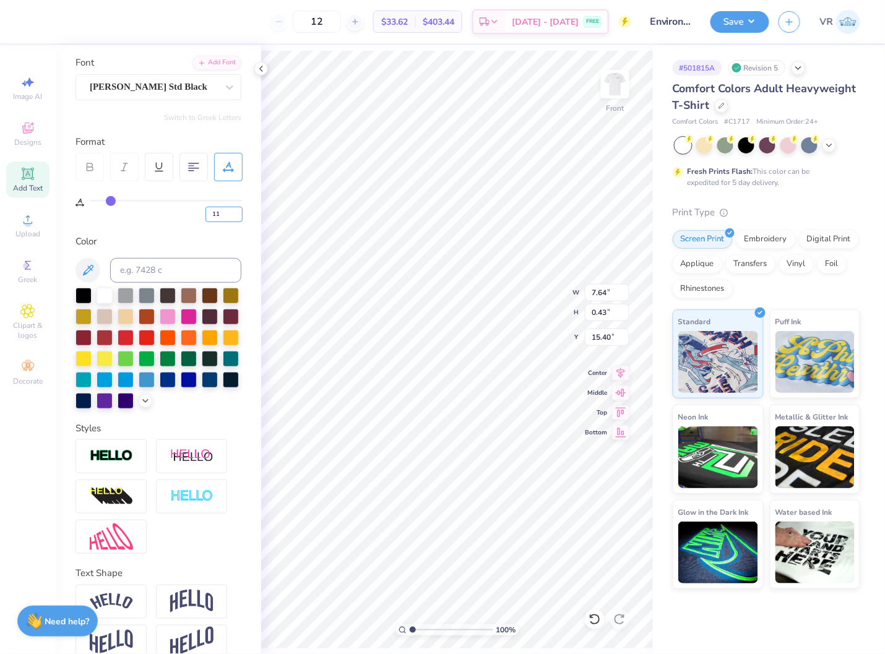
click at [179, 210] on div "11" at bounding box center [166, 211] width 152 height 22
drag, startPoint x: 221, startPoint y: 211, endPoint x: 149, endPoint y: 204, distance: 72.1
click at [125, 201] on div "15" at bounding box center [166, 211] width 152 height 22
click at [622, 373] on icon at bounding box center [621, 371] width 8 height 11
click at [619, 370] on icon at bounding box center [621, 371] width 8 height 11
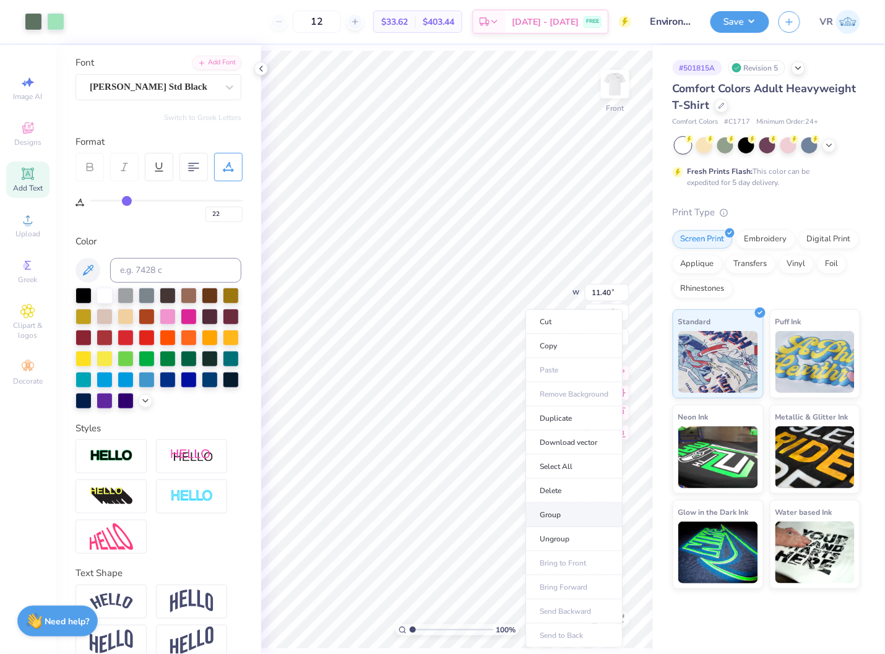
click at [555, 510] on li "Group" at bounding box center [573, 515] width 97 height 24
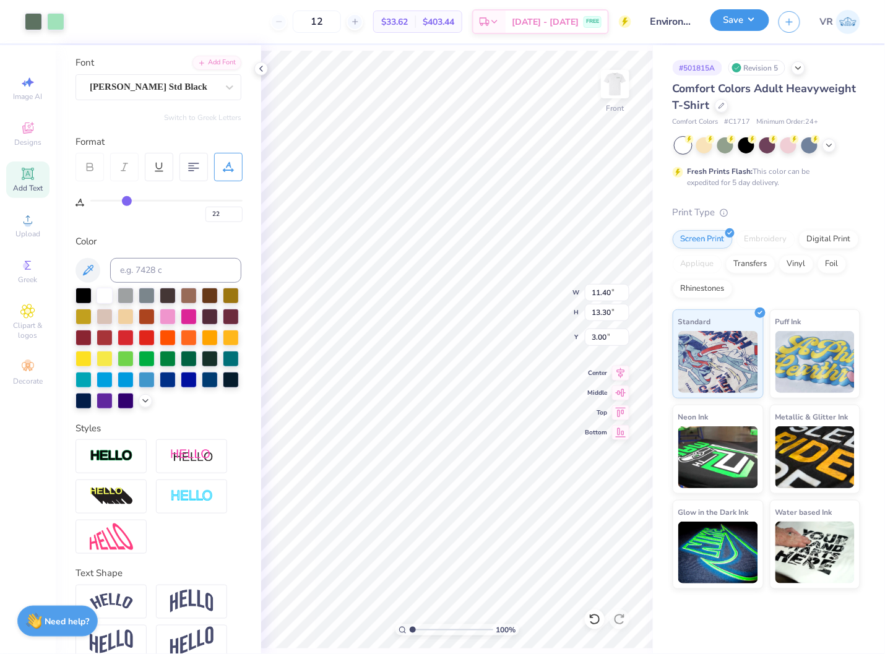
click at [736, 15] on button "Save" at bounding box center [739, 20] width 59 height 22
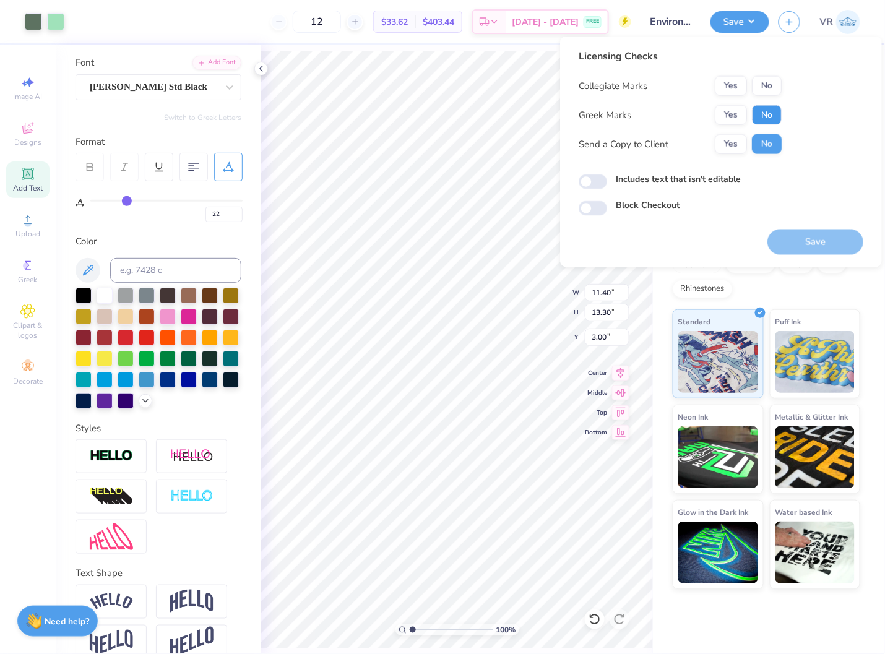
click at [763, 117] on button "No" at bounding box center [767, 115] width 30 height 20
click at [760, 83] on button "No" at bounding box center [767, 86] width 30 height 20
click at [793, 235] on button "Save" at bounding box center [815, 242] width 96 height 25
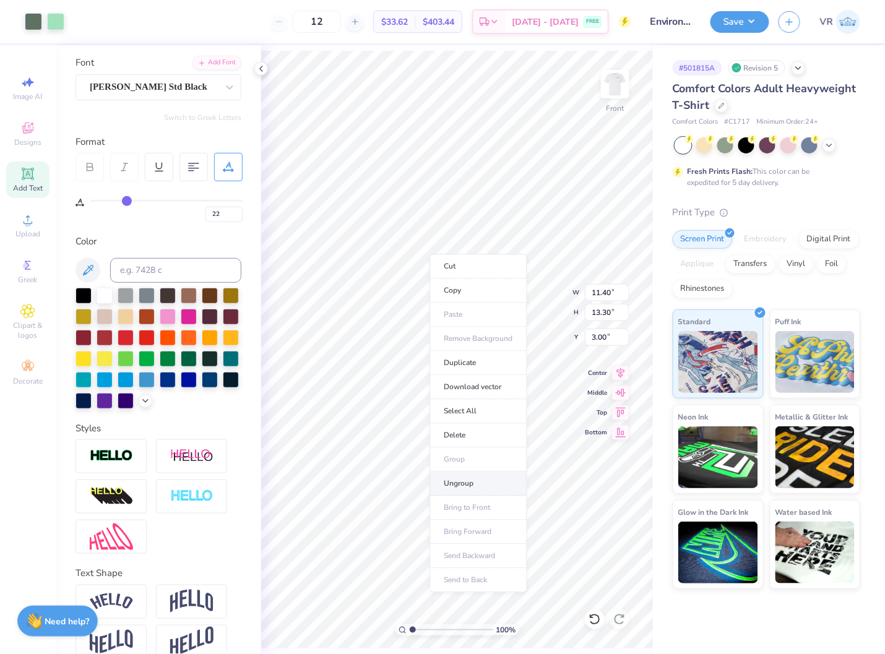
click at [471, 483] on li "Ungroup" at bounding box center [478, 484] width 97 height 24
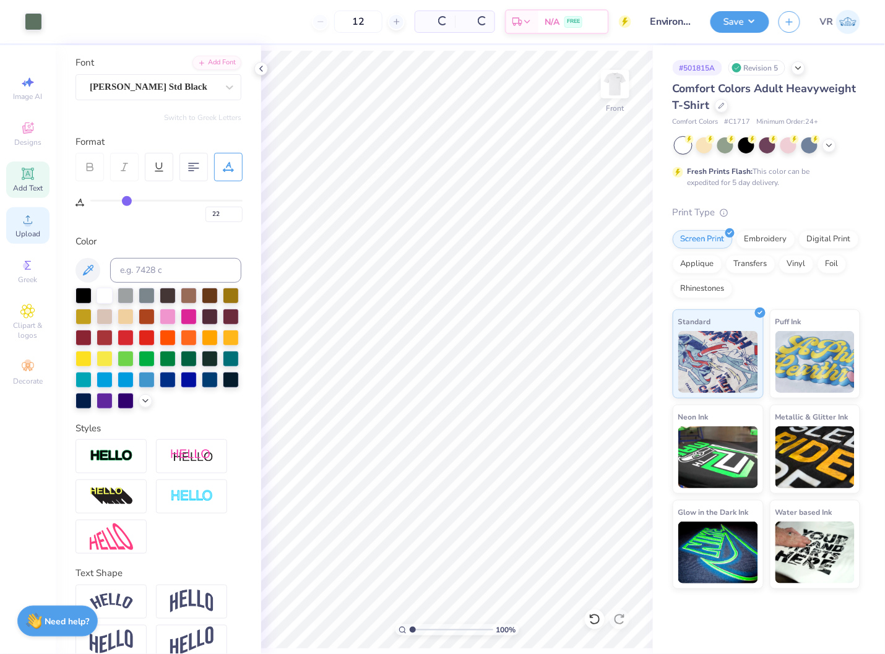
click at [24, 231] on span "Upload" at bounding box center [27, 234] width 25 height 10
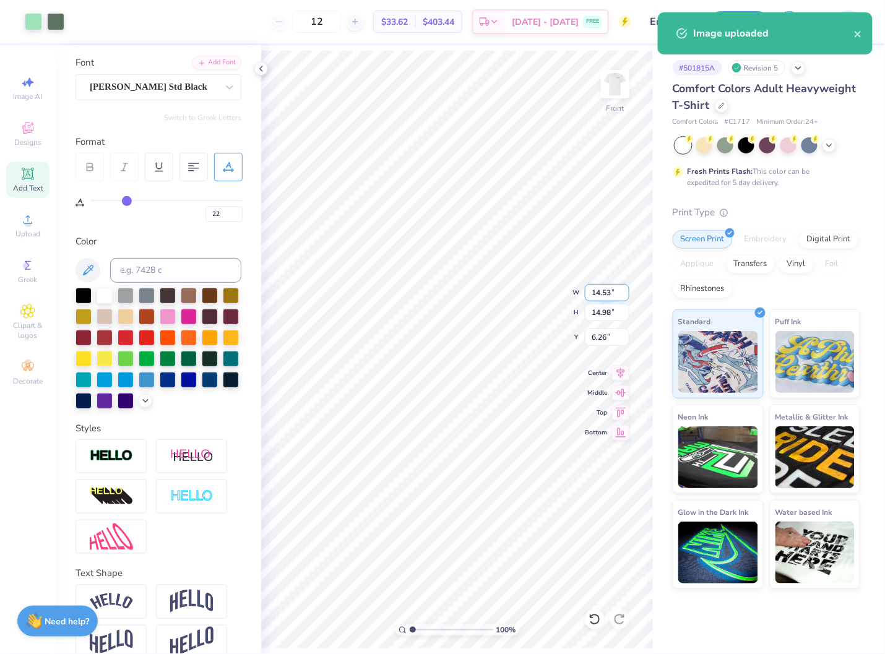
click at [602, 298] on input "14.53" at bounding box center [607, 292] width 45 height 17
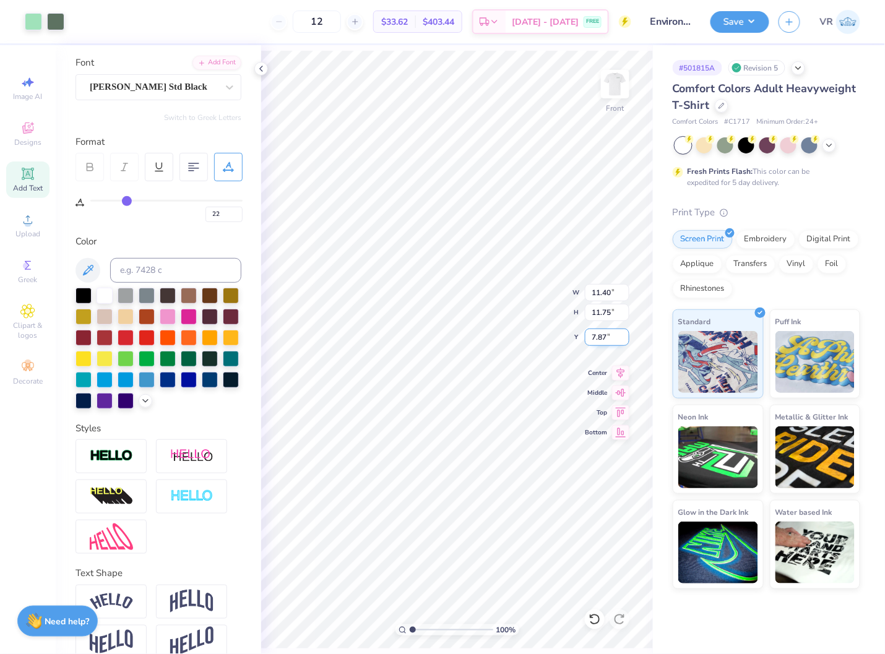
click at [604, 335] on input "7.87" at bounding box center [607, 337] width 45 height 17
click at [733, 26] on button "Save" at bounding box center [739, 20] width 59 height 22
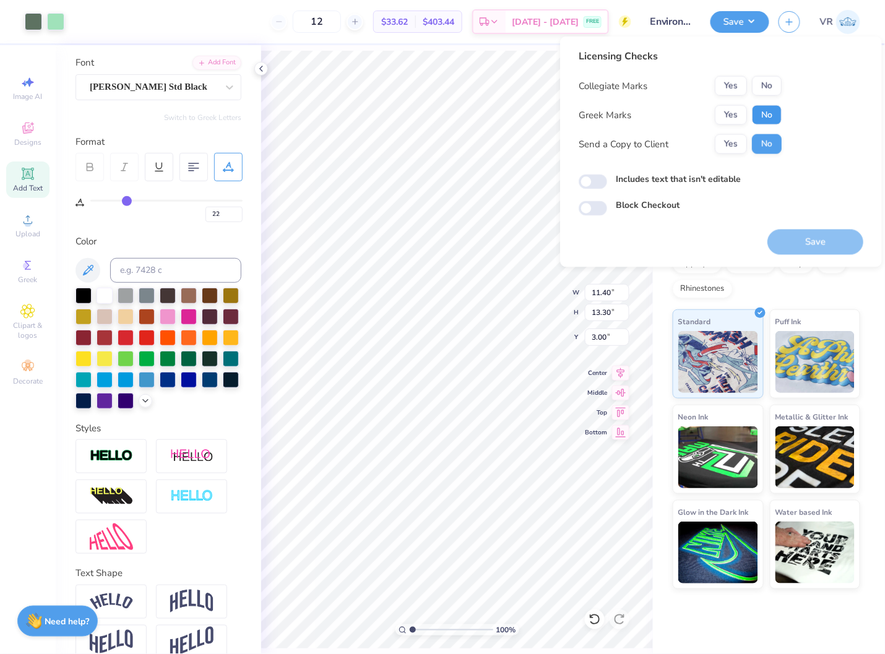
click at [762, 114] on button "No" at bounding box center [767, 115] width 30 height 20
click at [765, 97] on div "Collegiate Marks Yes No Greek Marks Yes No Send a Copy to Client Yes No" at bounding box center [680, 115] width 203 height 78
click at [765, 87] on button "No" at bounding box center [767, 86] width 30 height 20
click at [811, 236] on button "Save" at bounding box center [815, 242] width 96 height 25
